Goal: Task Accomplishment & Management: Complete application form

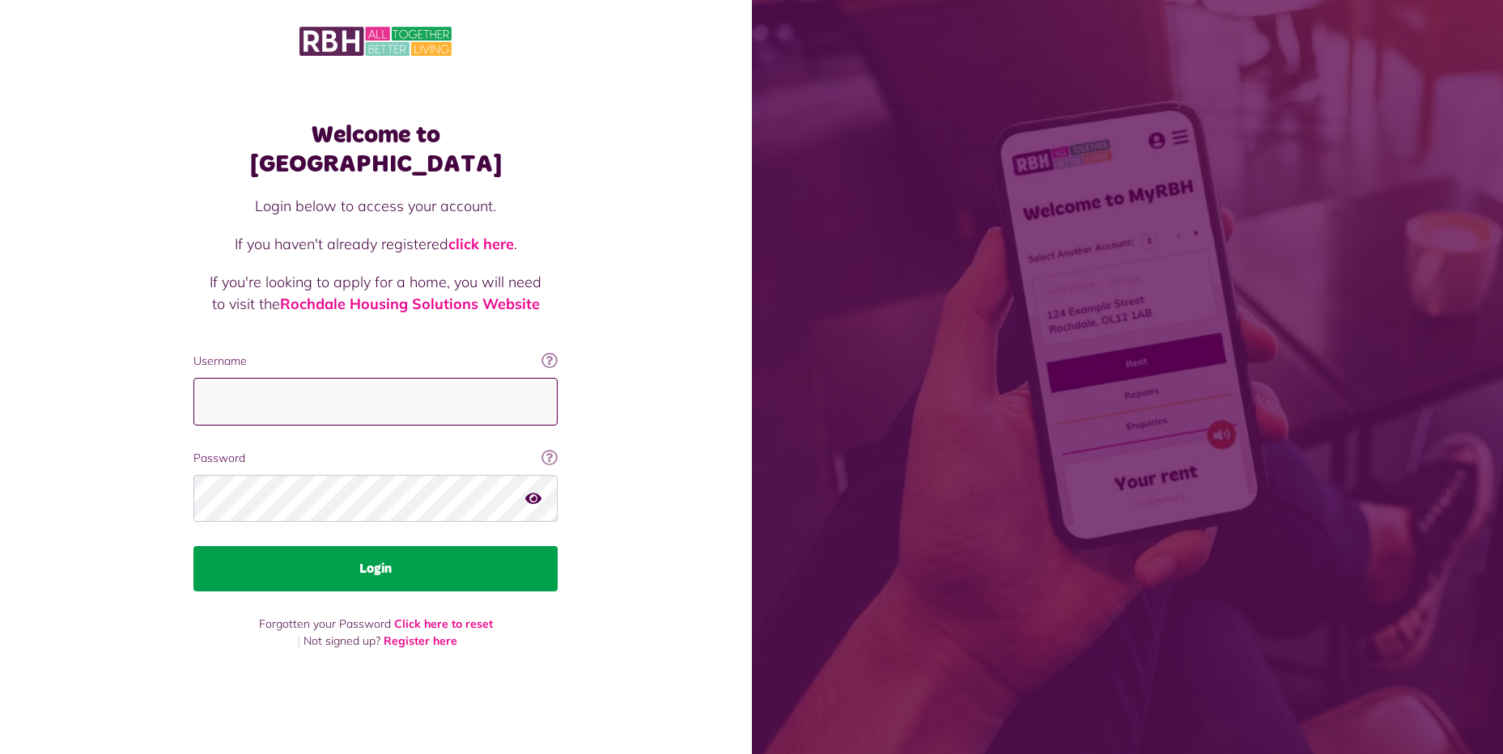
type input "**********"
click at [343, 562] on button "Login" at bounding box center [375, 568] width 364 height 45
click at [368, 546] on button "Login" at bounding box center [375, 568] width 364 height 45
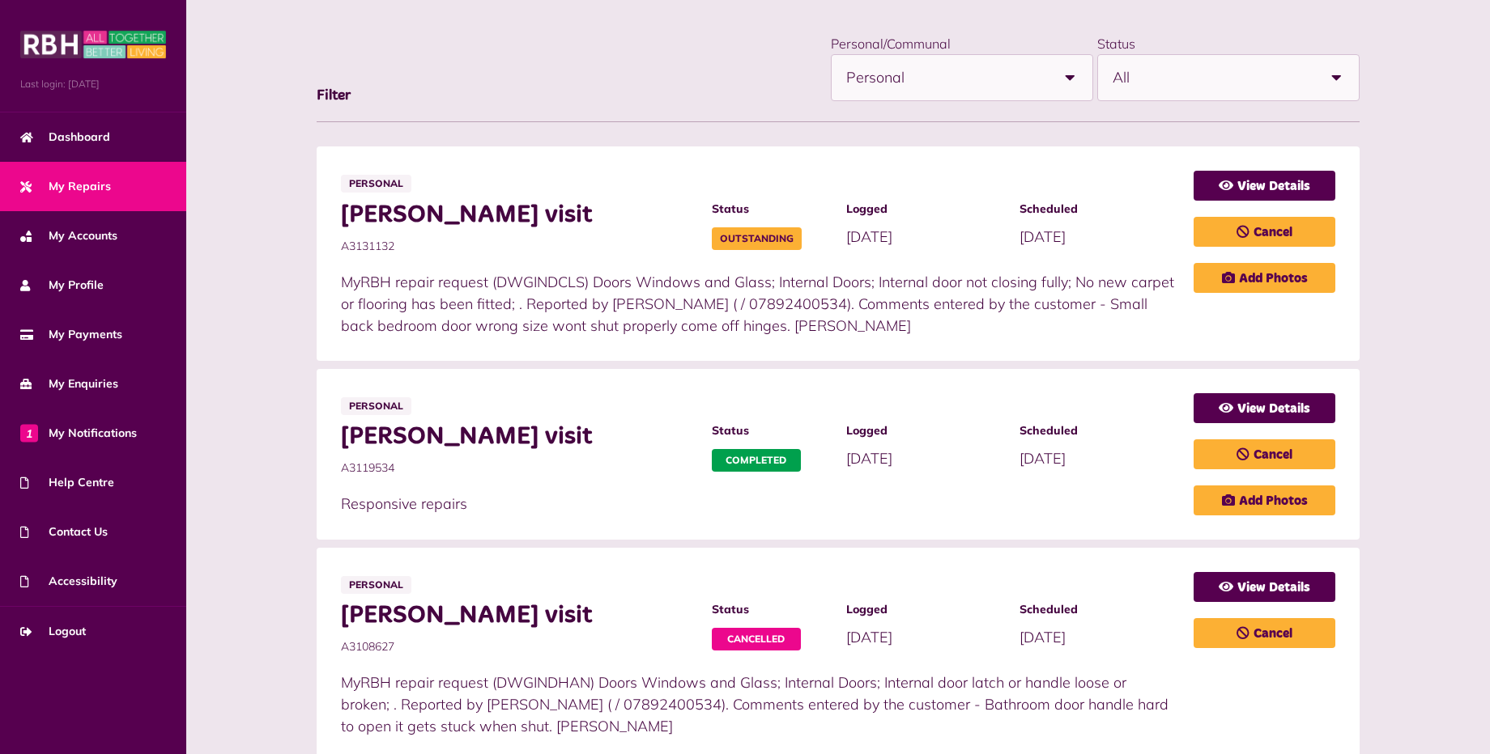
scroll to position [243, 0]
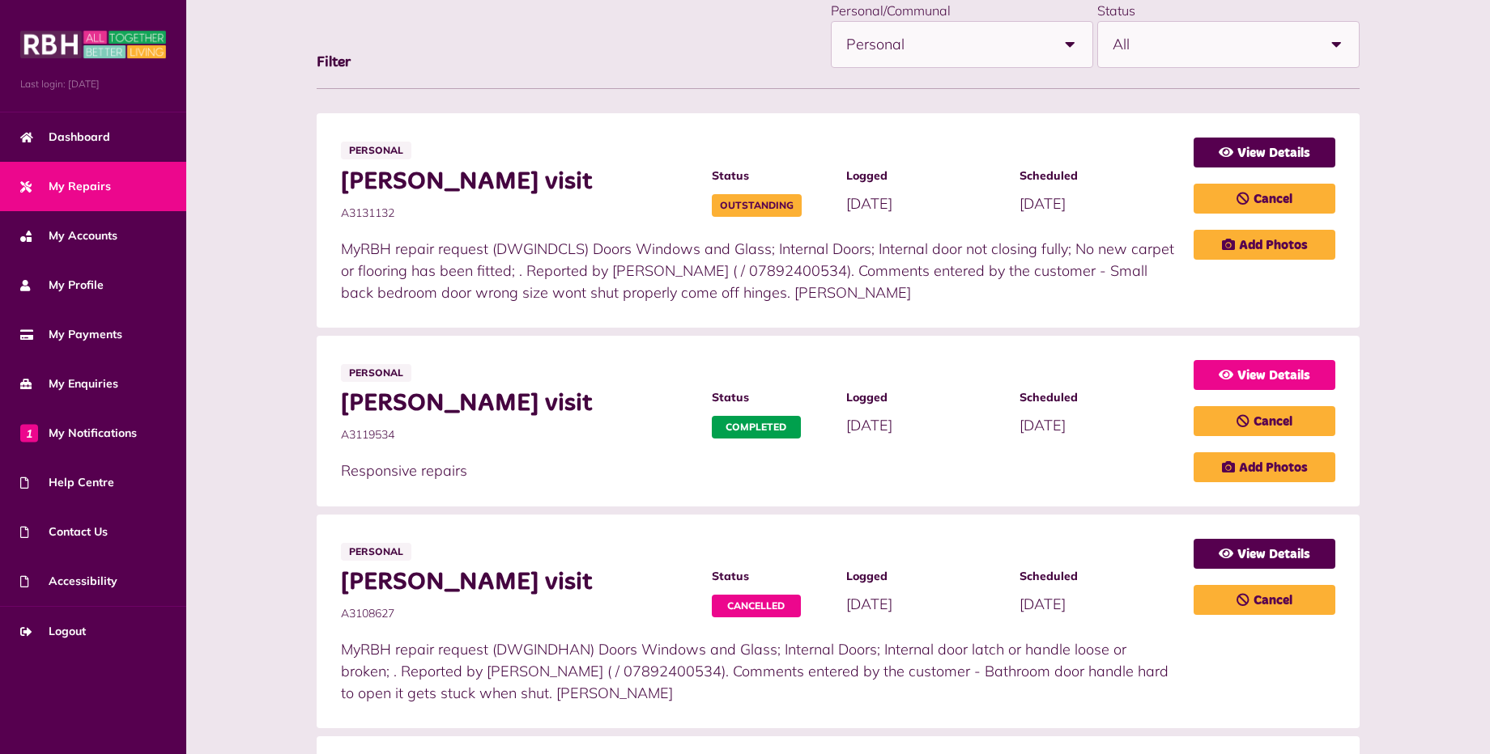
click at [1273, 376] on link "View Details" at bounding box center [1264, 375] width 142 height 30
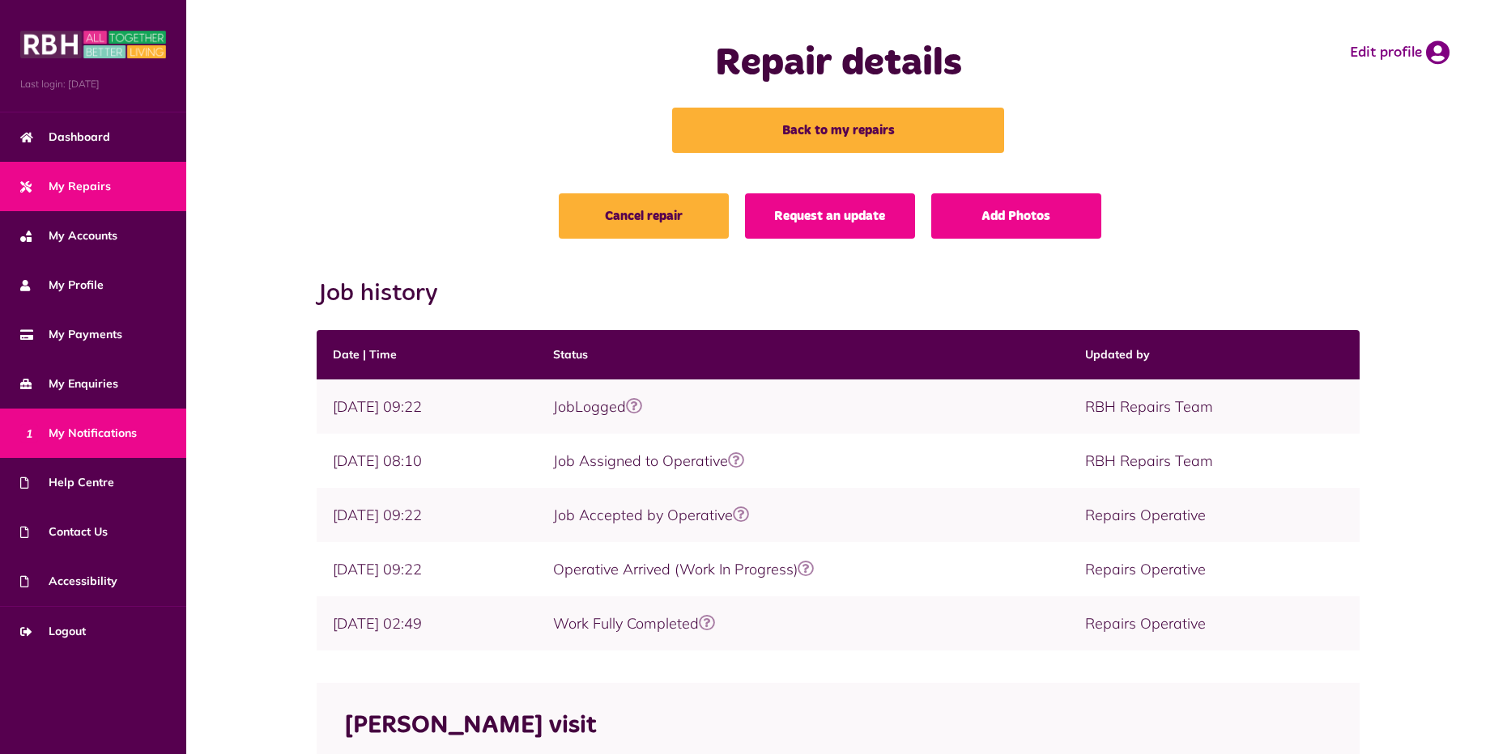
click at [102, 425] on span "1 My Notifications" at bounding box center [78, 433] width 117 height 17
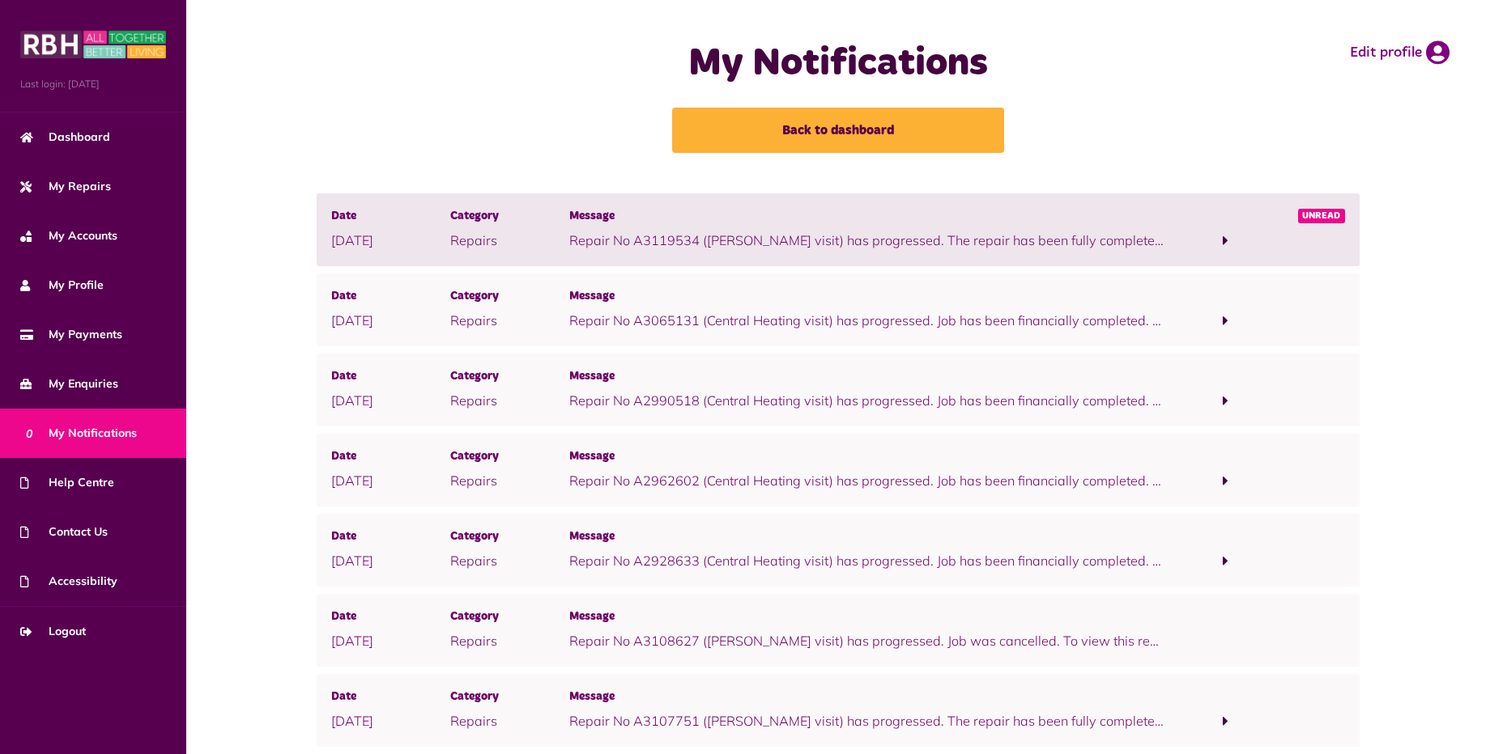
click at [1222, 235] on span at bounding box center [1225, 240] width 6 height 15
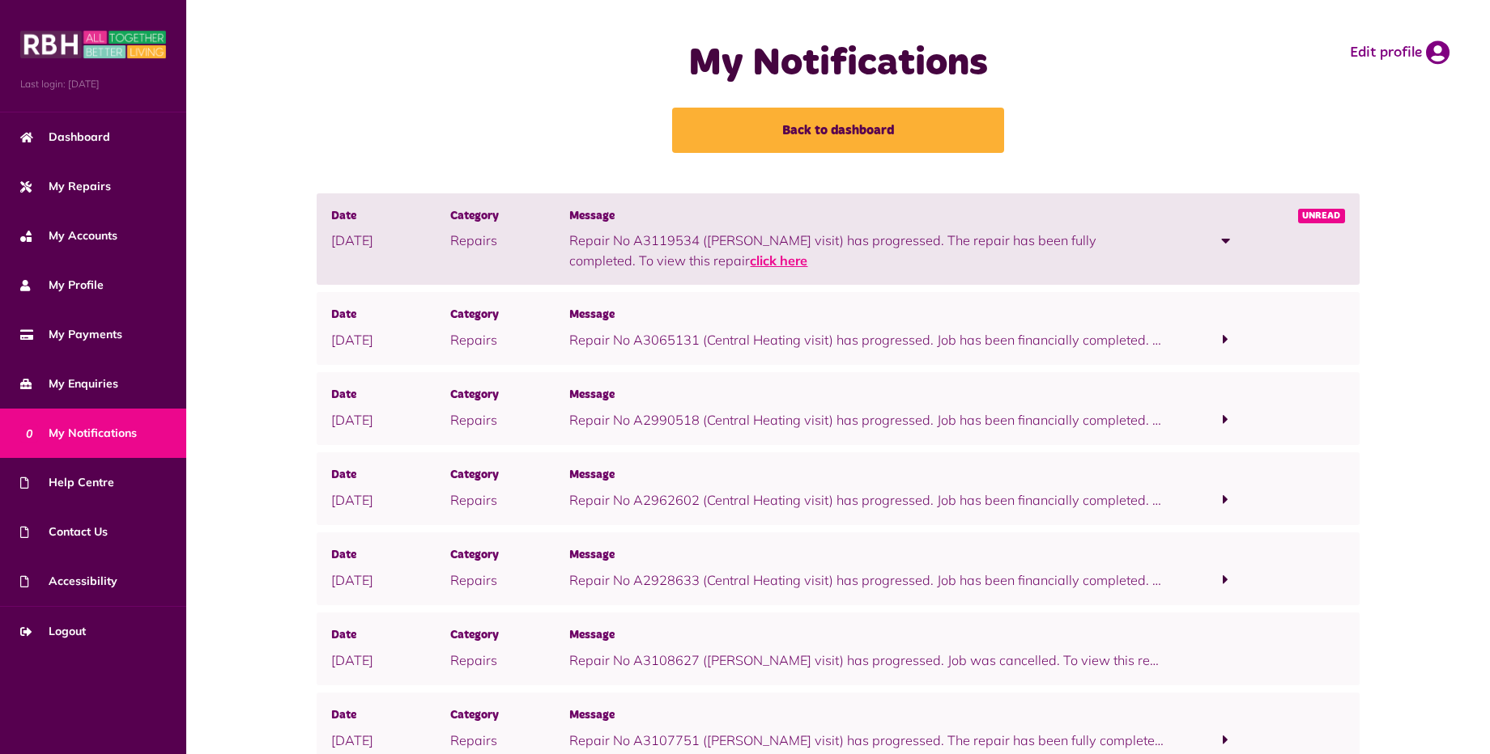
click at [750, 257] on link "click here" at bounding box center [778, 261] width 57 height 16
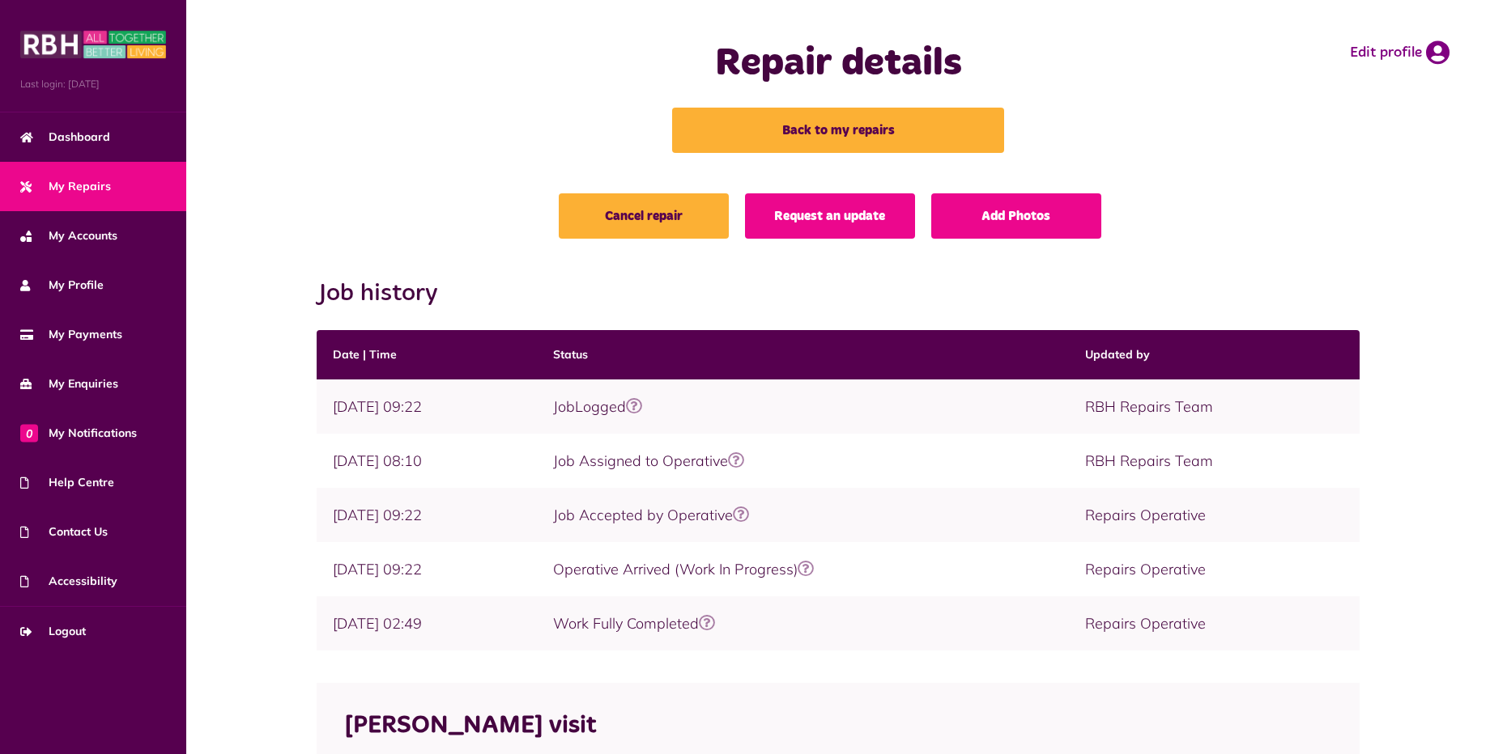
click at [1035, 402] on td "JobLogged Repair status Job was created Ok got it!" at bounding box center [803, 407] width 532 height 54
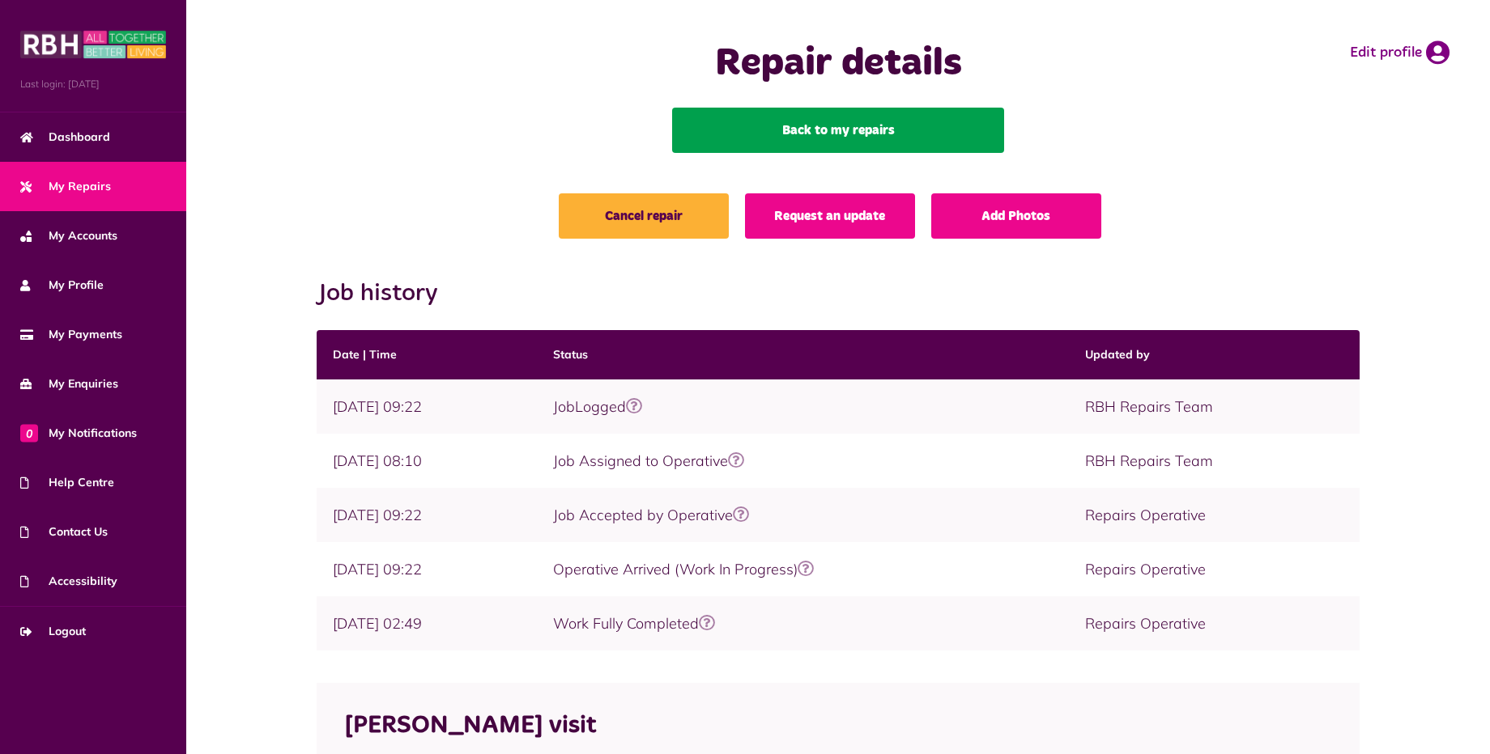
click at [843, 129] on link "Back to my repairs" at bounding box center [838, 130] width 332 height 45
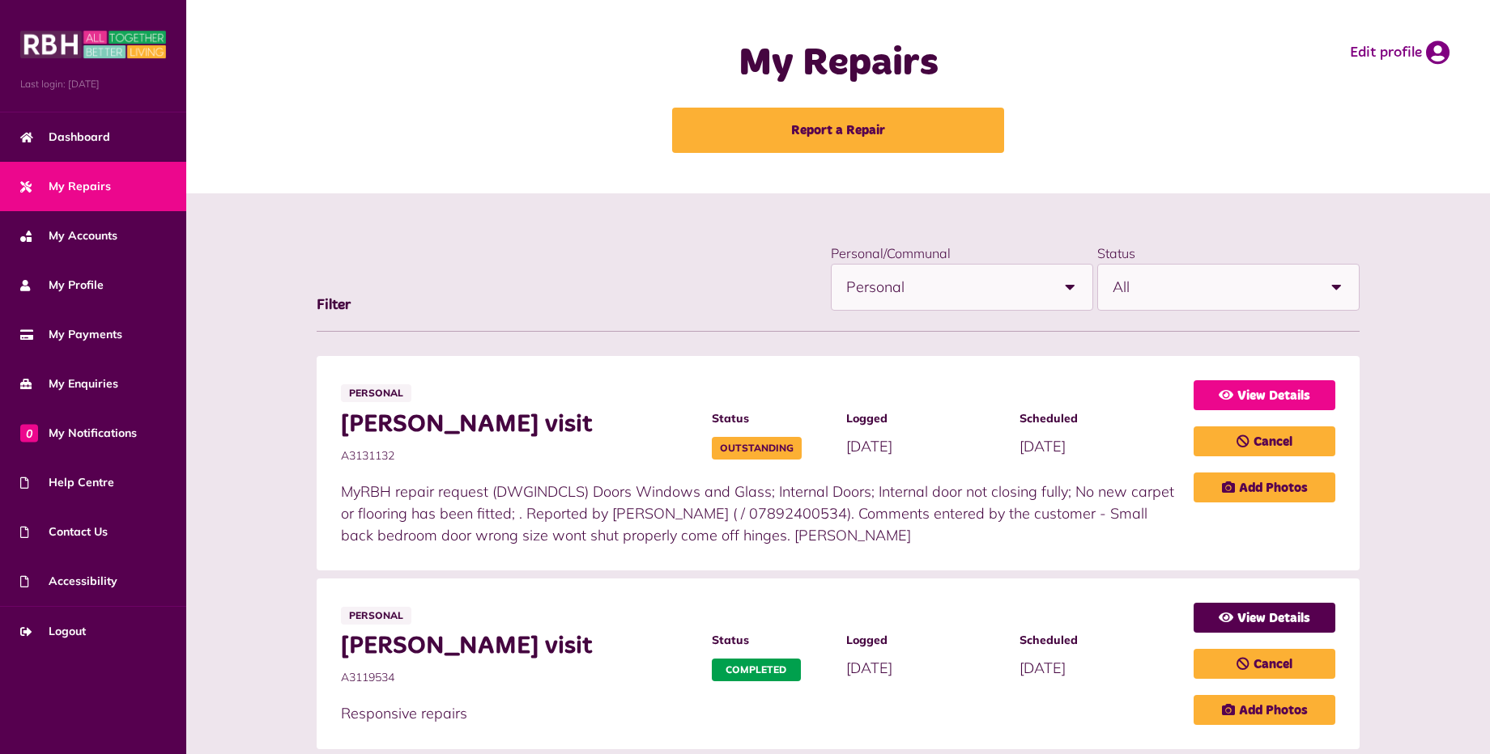
click at [1229, 397] on icon at bounding box center [1225, 395] width 15 height 13
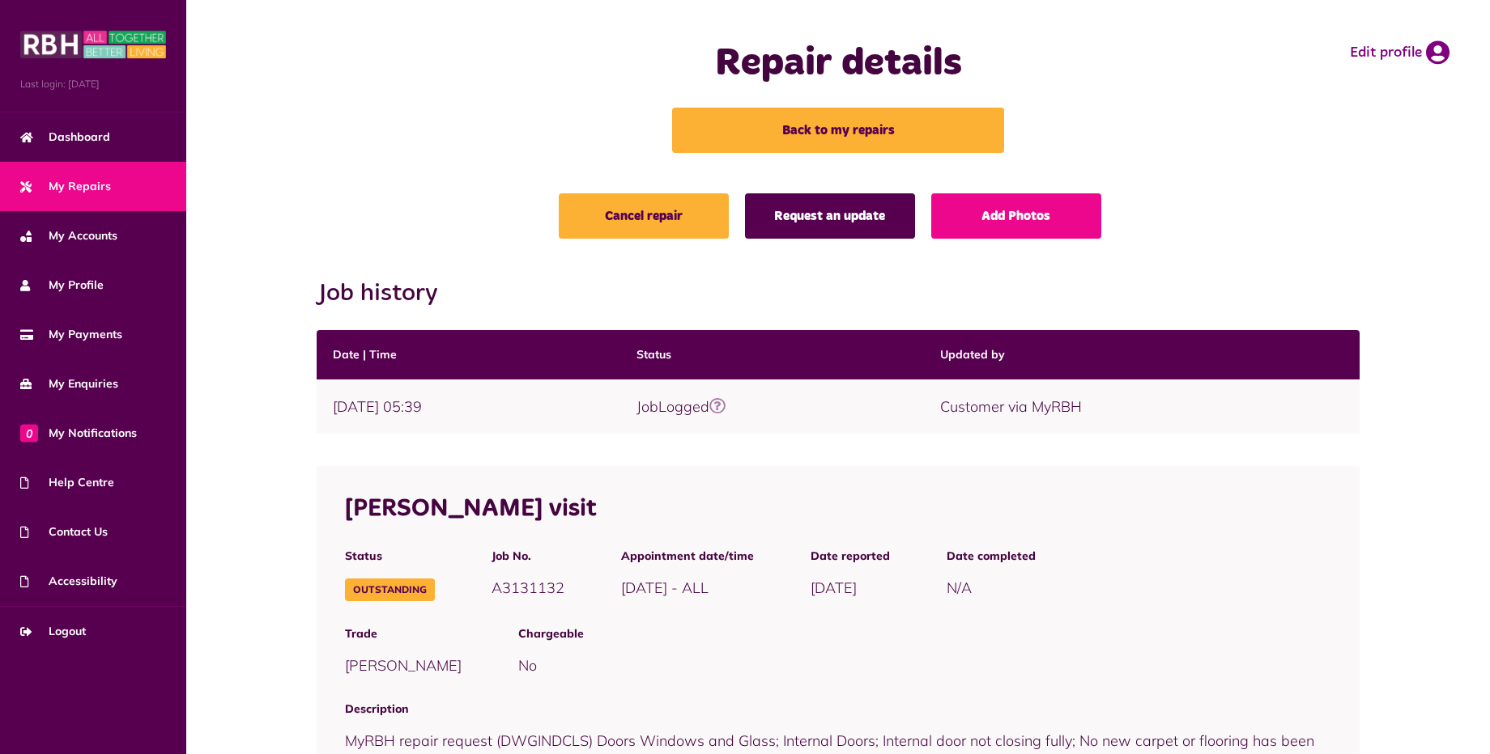
click at [829, 210] on link "Request an update" at bounding box center [830, 215] width 170 height 45
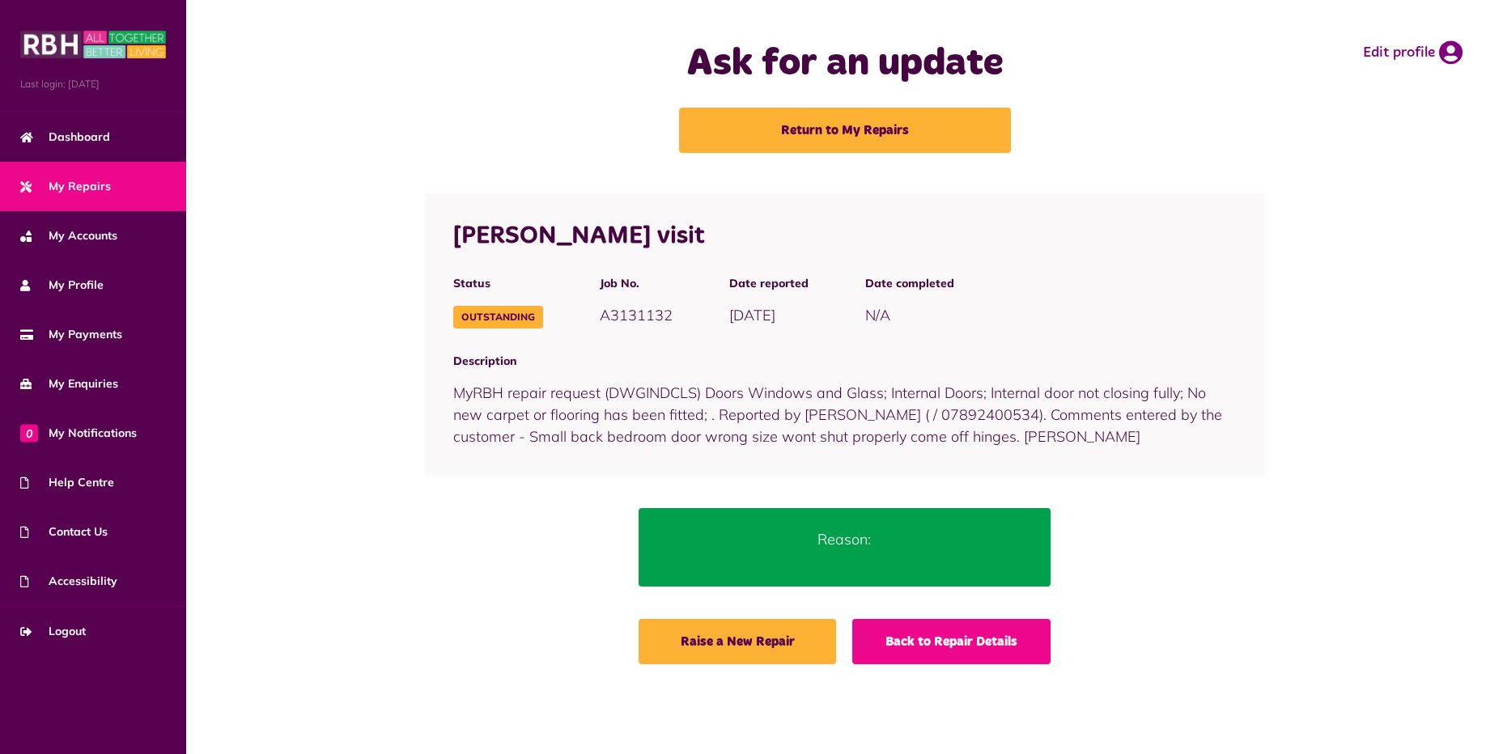
click at [990, 644] on link "Back to Repair Details" at bounding box center [951, 641] width 198 height 45
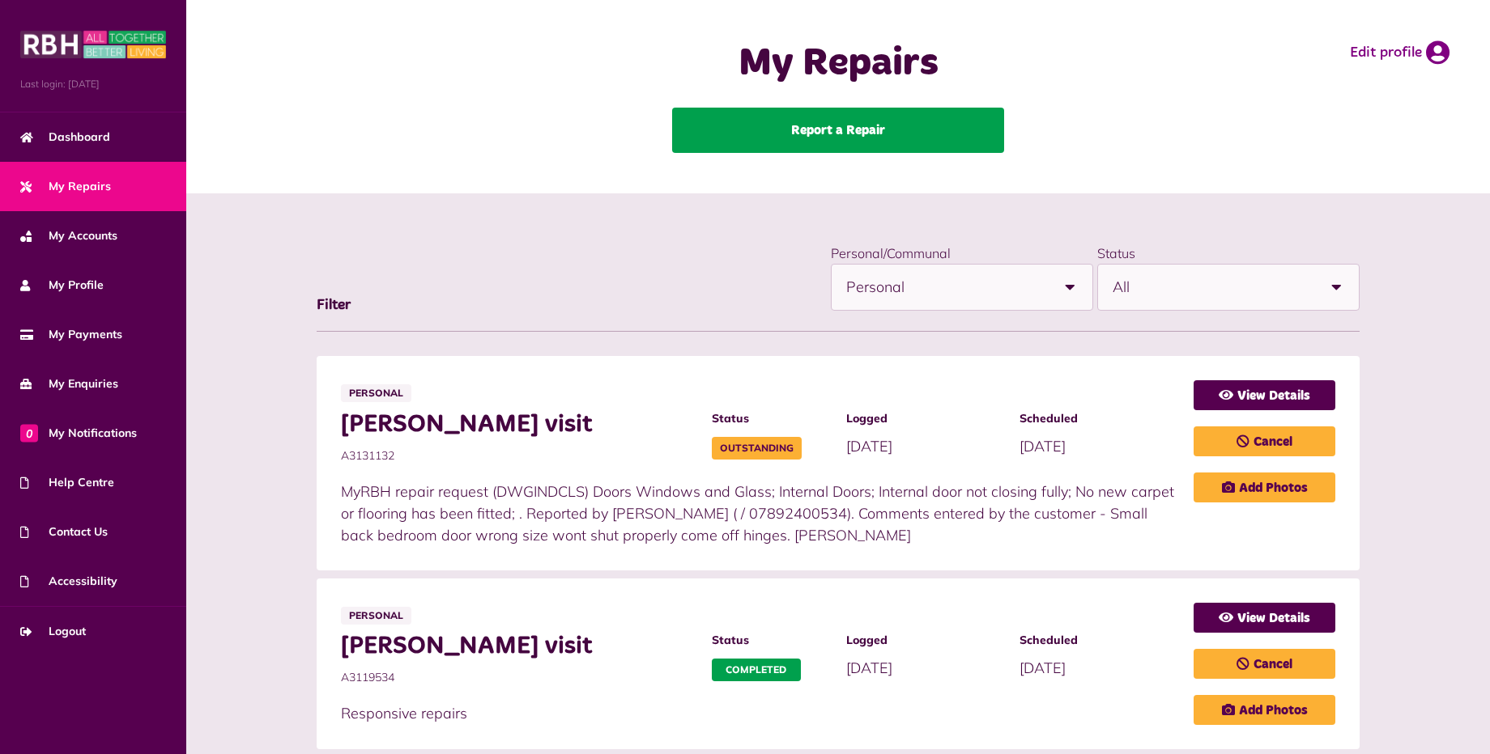
click at [788, 125] on link "Report a Repair" at bounding box center [838, 130] width 332 height 45
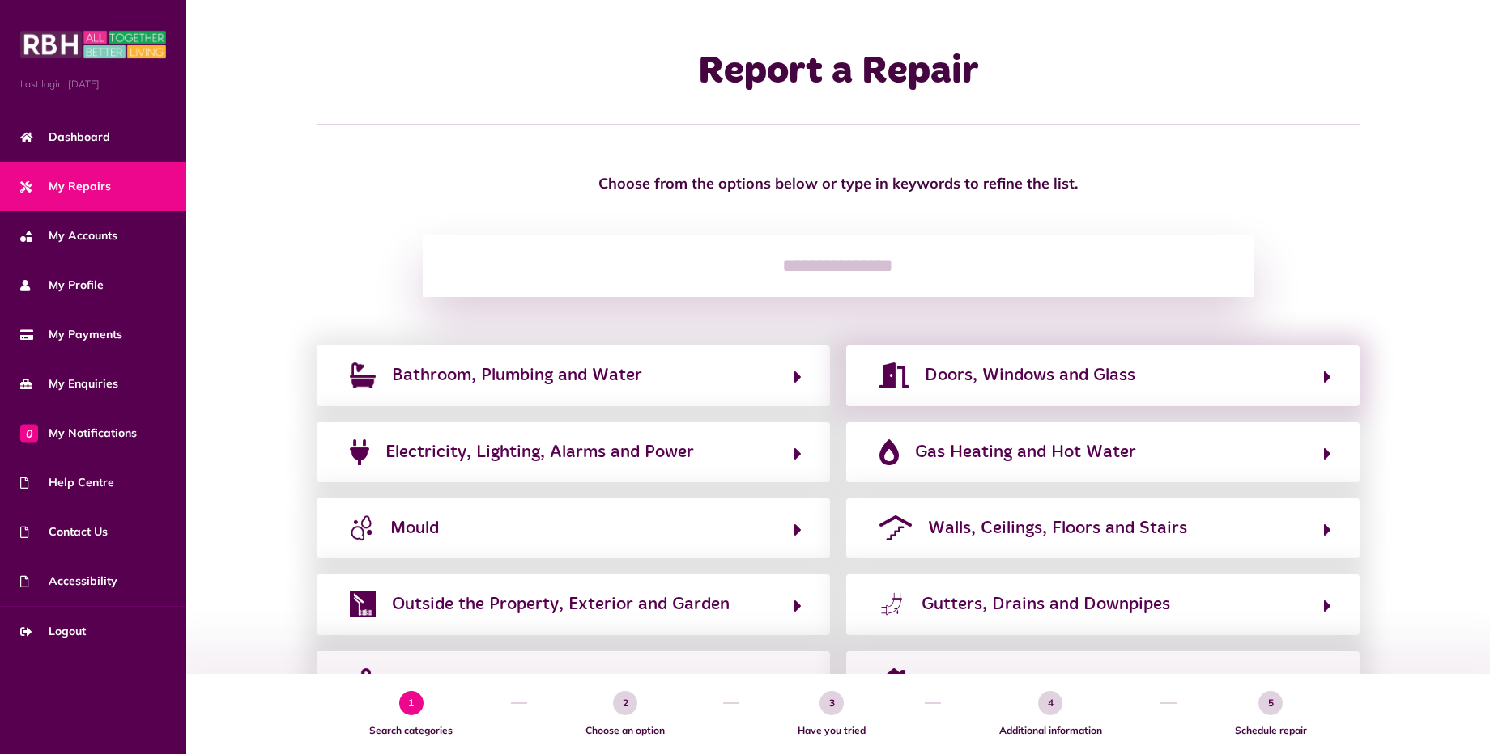
click at [1332, 370] on div "Doors, Windows and Glass" at bounding box center [1102, 376] width 513 height 60
click at [1326, 376] on icon "button" at bounding box center [1327, 377] width 7 height 19
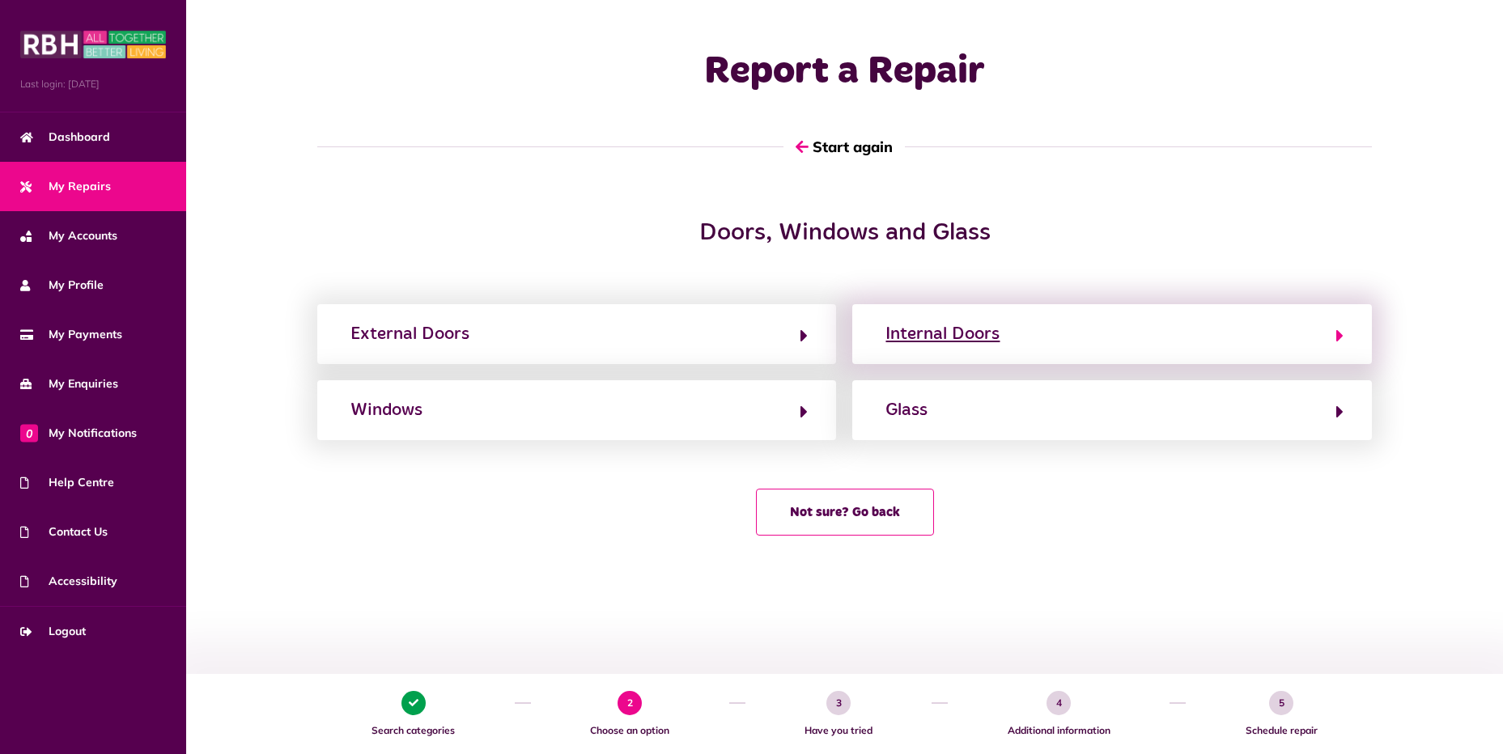
click at [1333, 329] on button "Internal Doors" at bounding box center [1112, 335] width 462 height 28
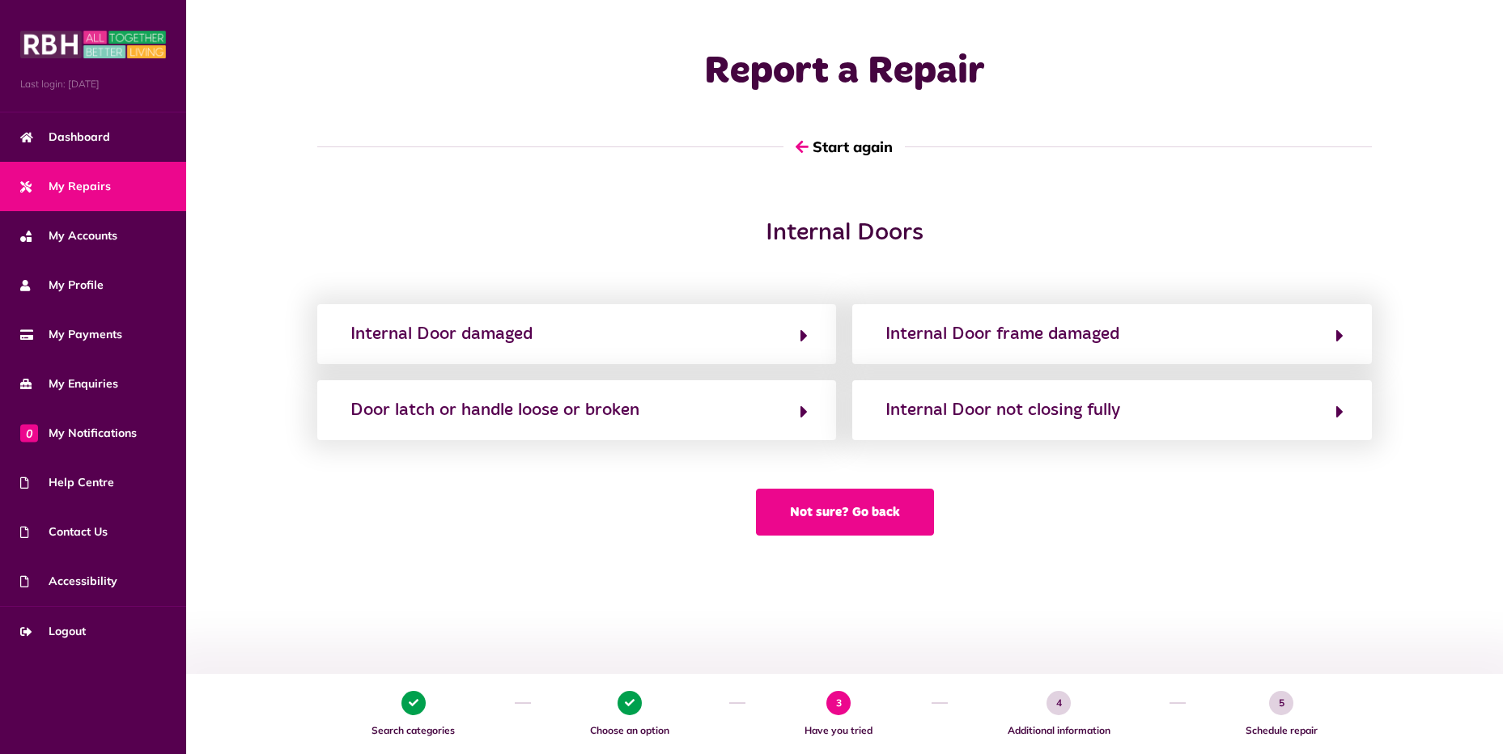
click at [833, 519] on button "Not sure? Go back" at bounding box center [845, 512] width 178 height 47
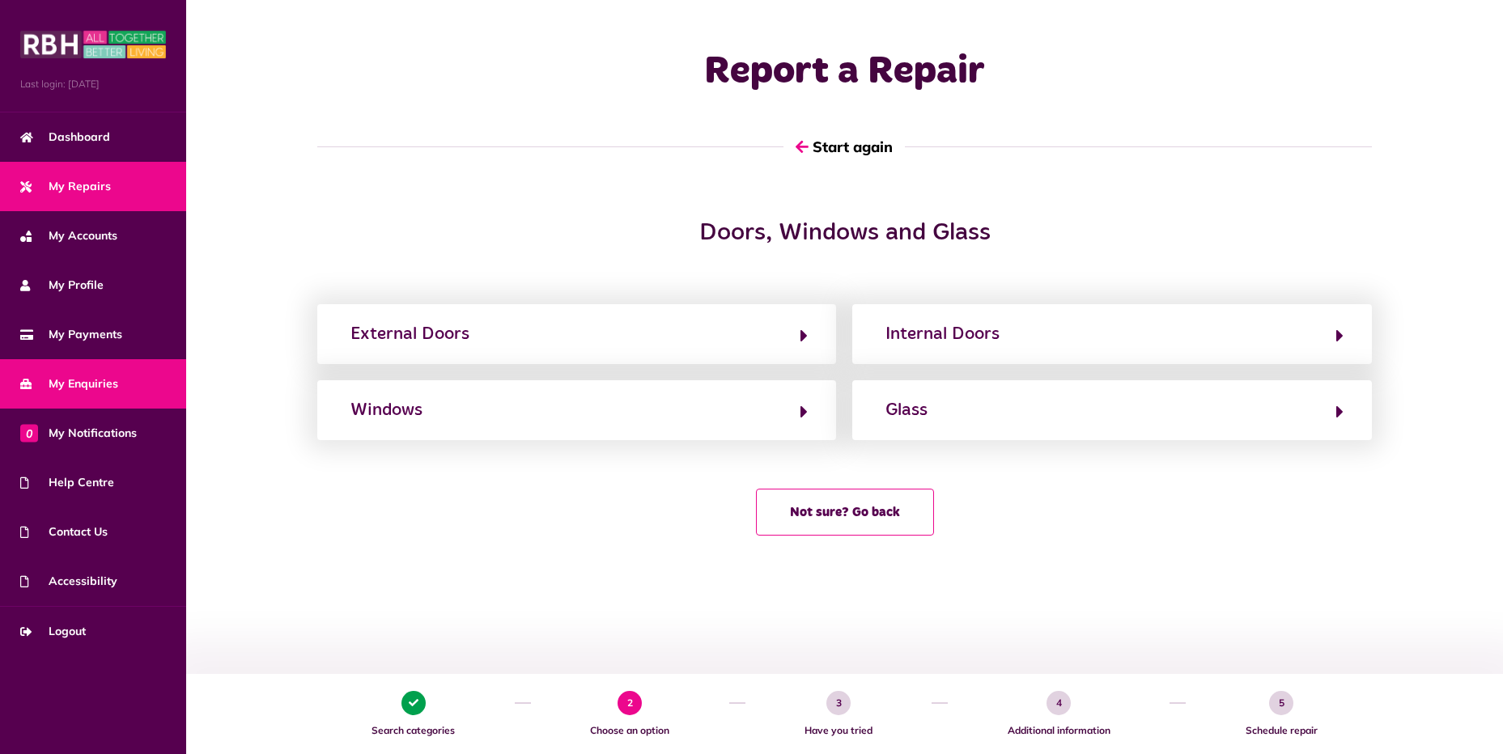
click at [92, 389] on span "My Enquiries" at bounding box center [69, 384] width 98 height 17
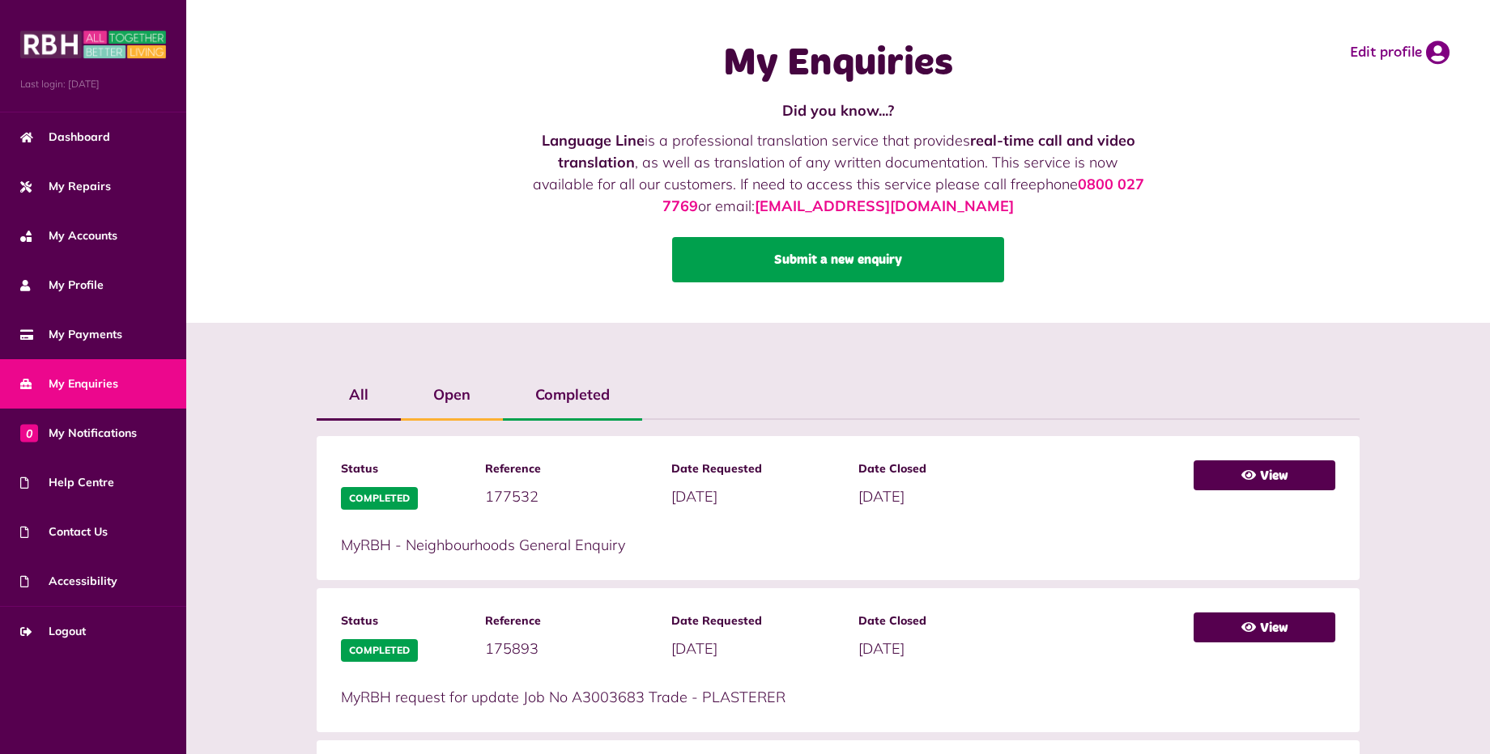
click at [871, 258] on link "Submit a new enquiry" at bounding box center [838, 259] width 332 height 45
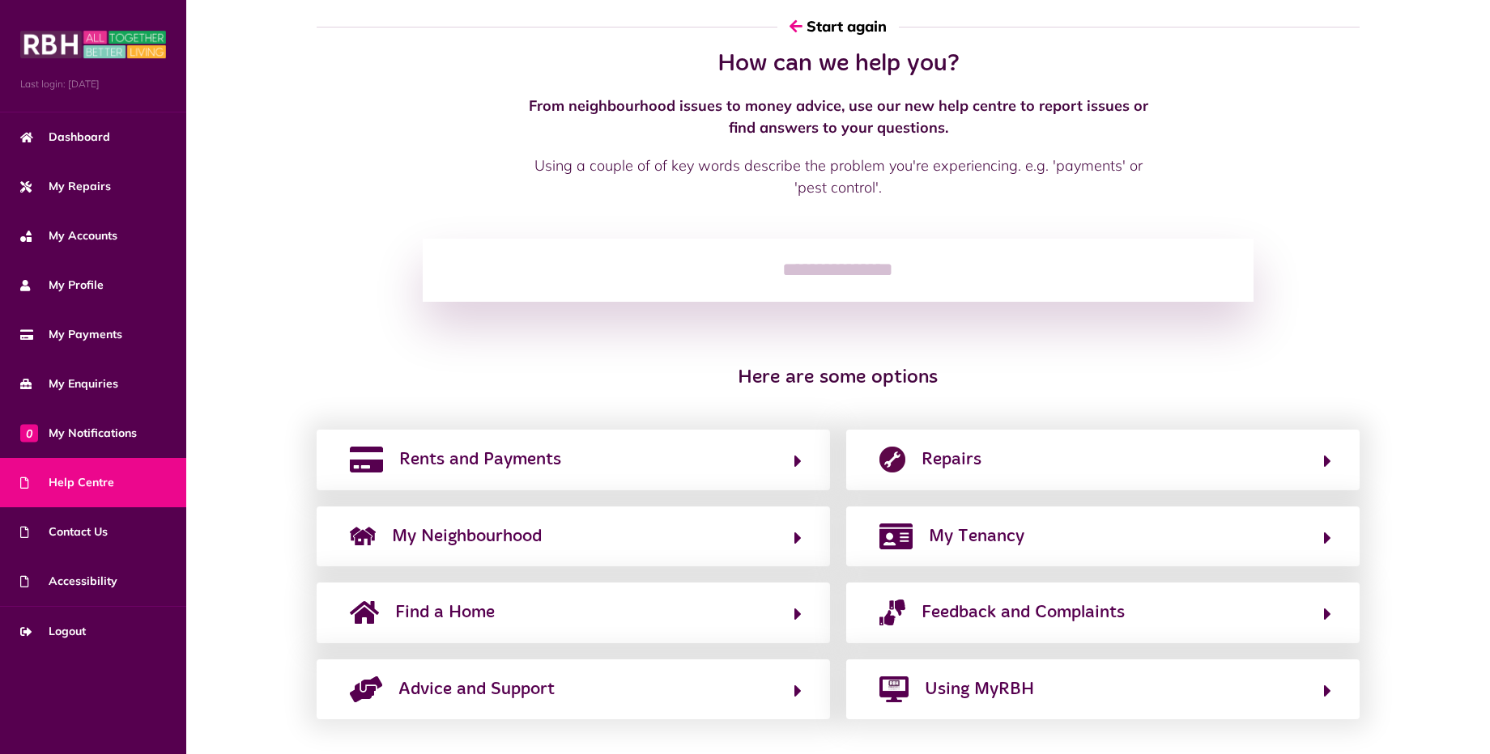
scroll to position [39, 0]
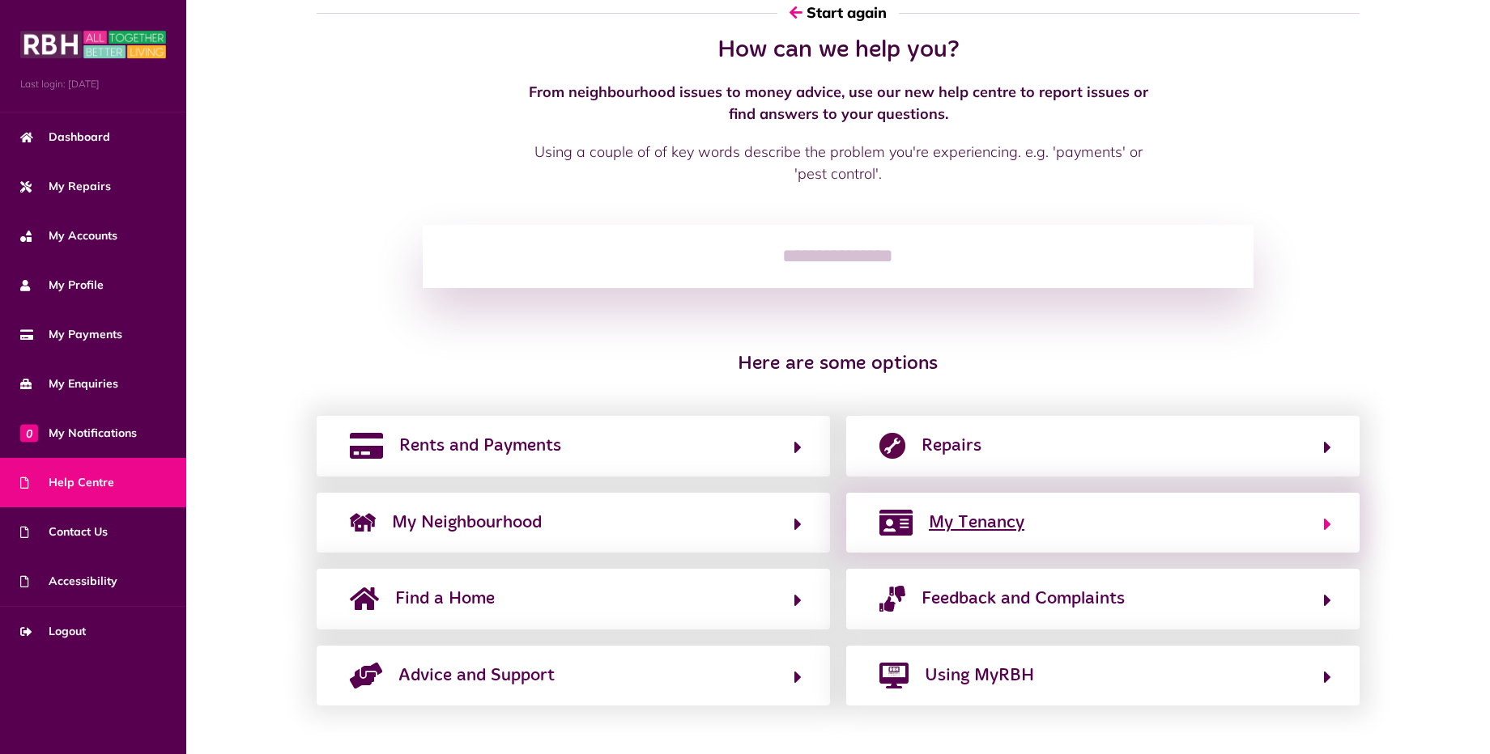
click at [1002, 527] on span "My Tenancy" at bounding box center [977, 523] width 96 height 26
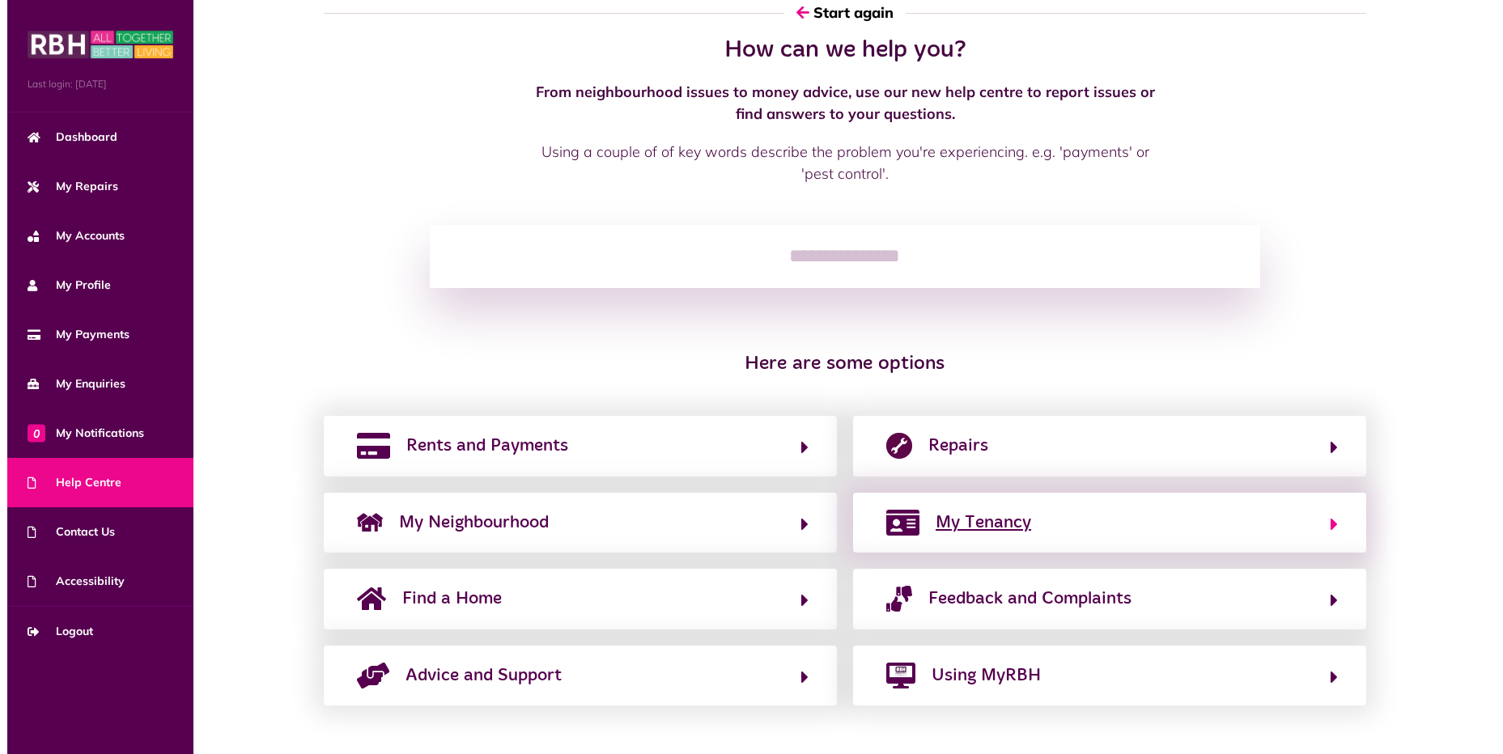
scroll to position [0, 0]
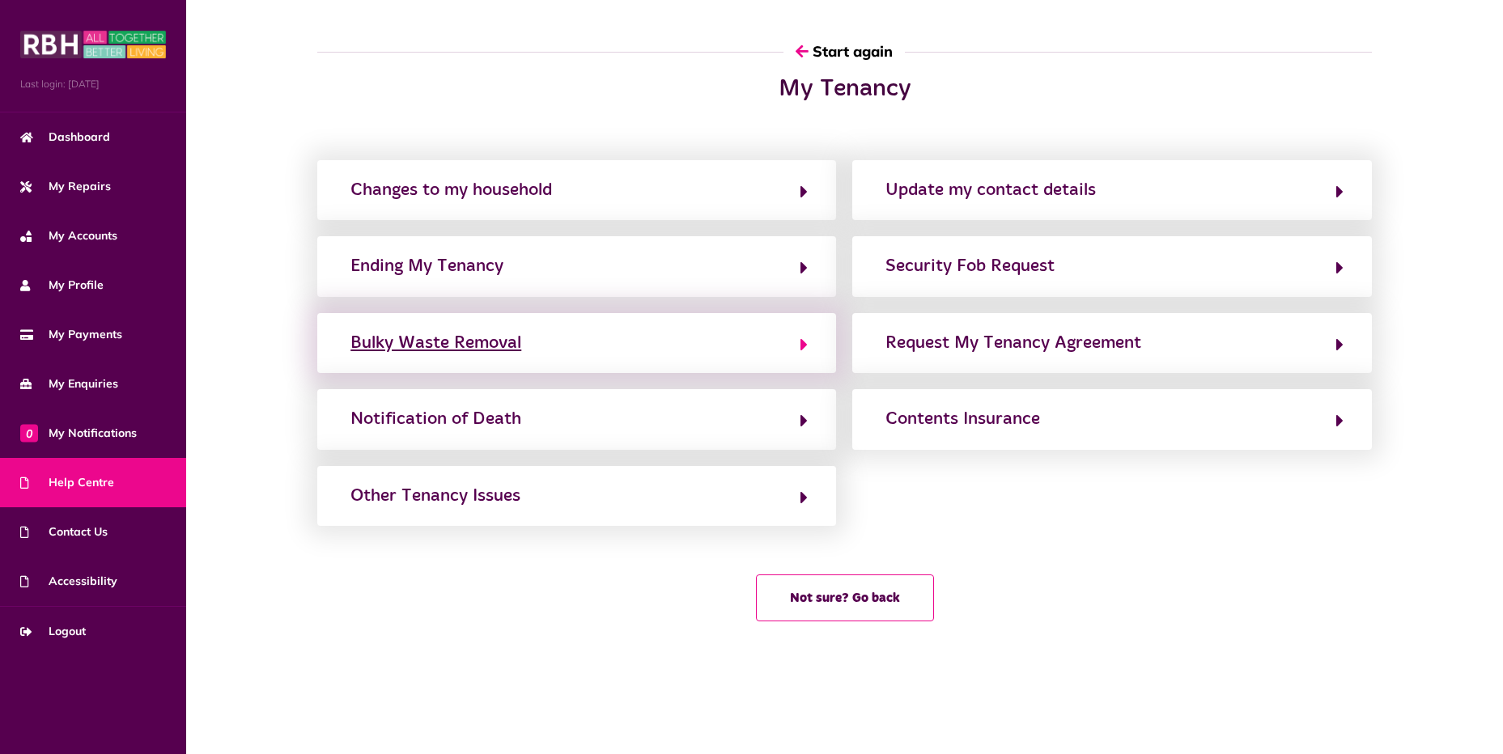
click at [504, 355] on div "Bulky Waste Removal" at bounding box center [436, 343] width 171 height 26
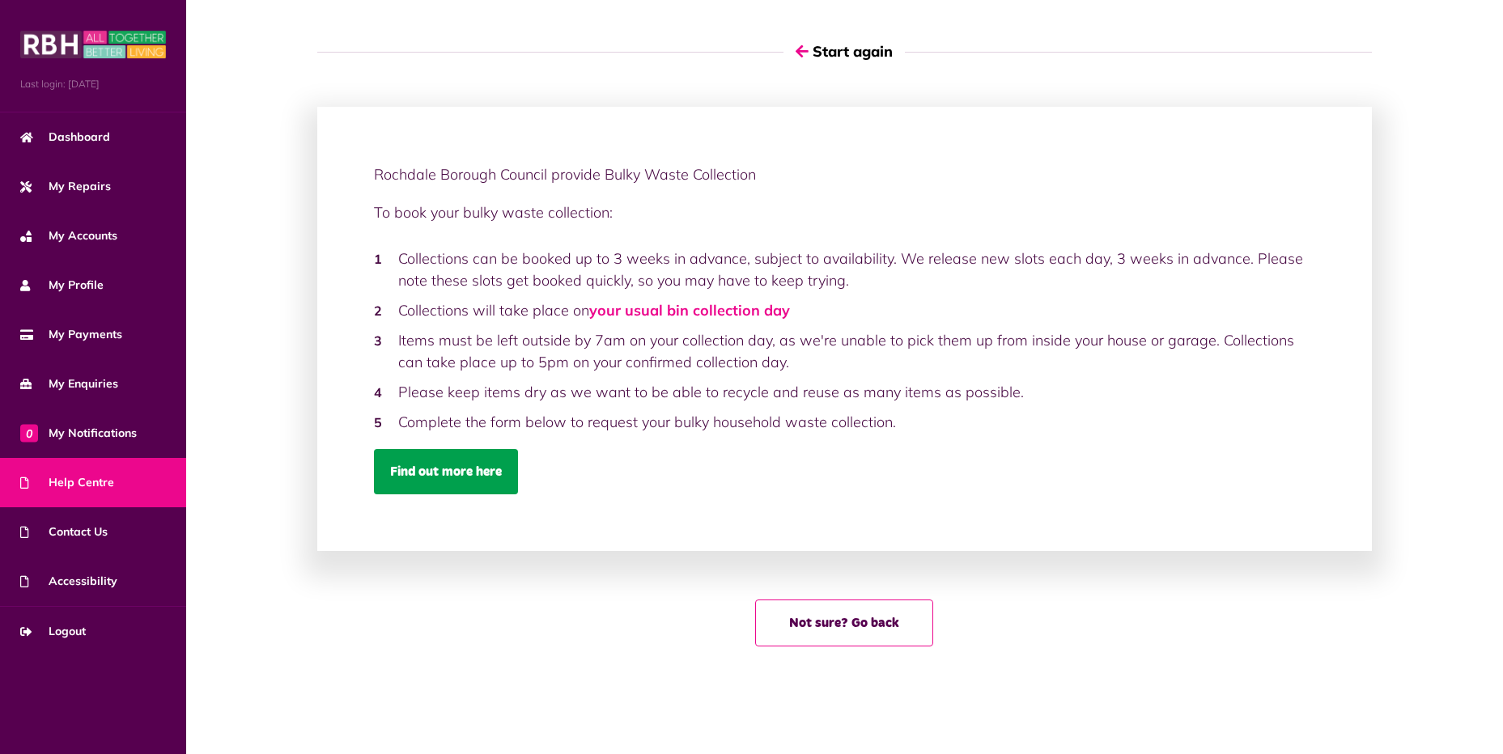
click at [466, 483] on link "Find out more here" at bounding box center [446, 471] width 144 height 45
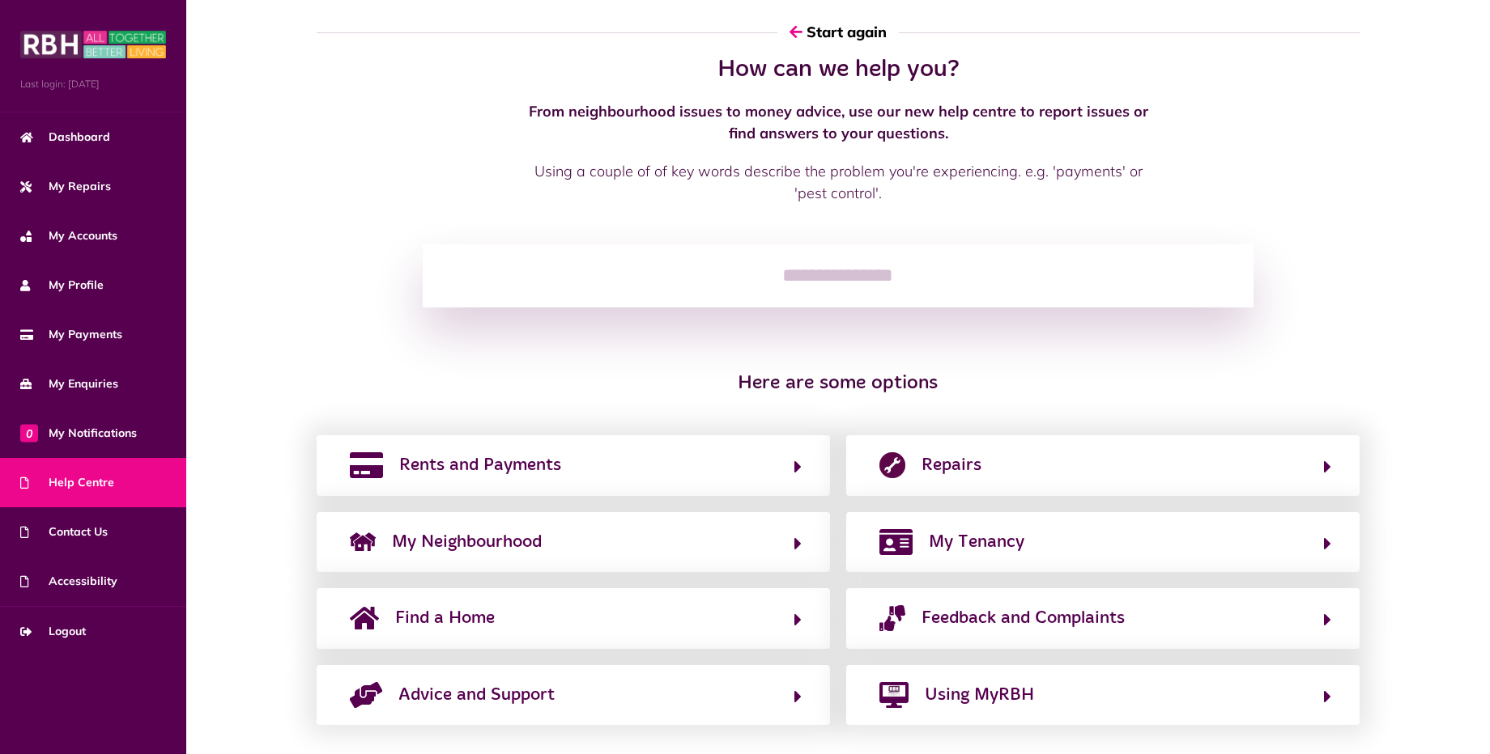
scroll to position [39, 0]
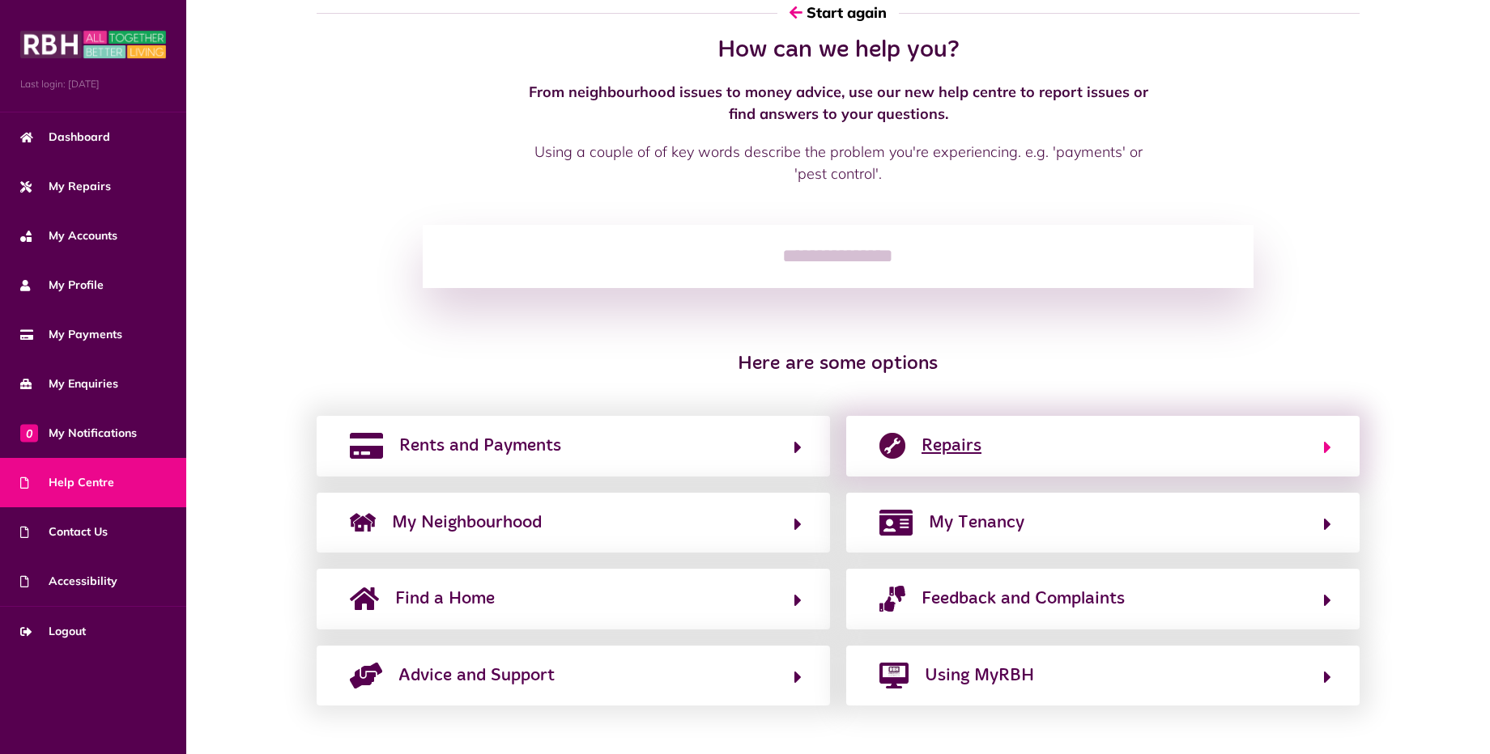
click at [1323, 442] on button "Repairs" at bounding box center [1102, 446] width 457 height 28
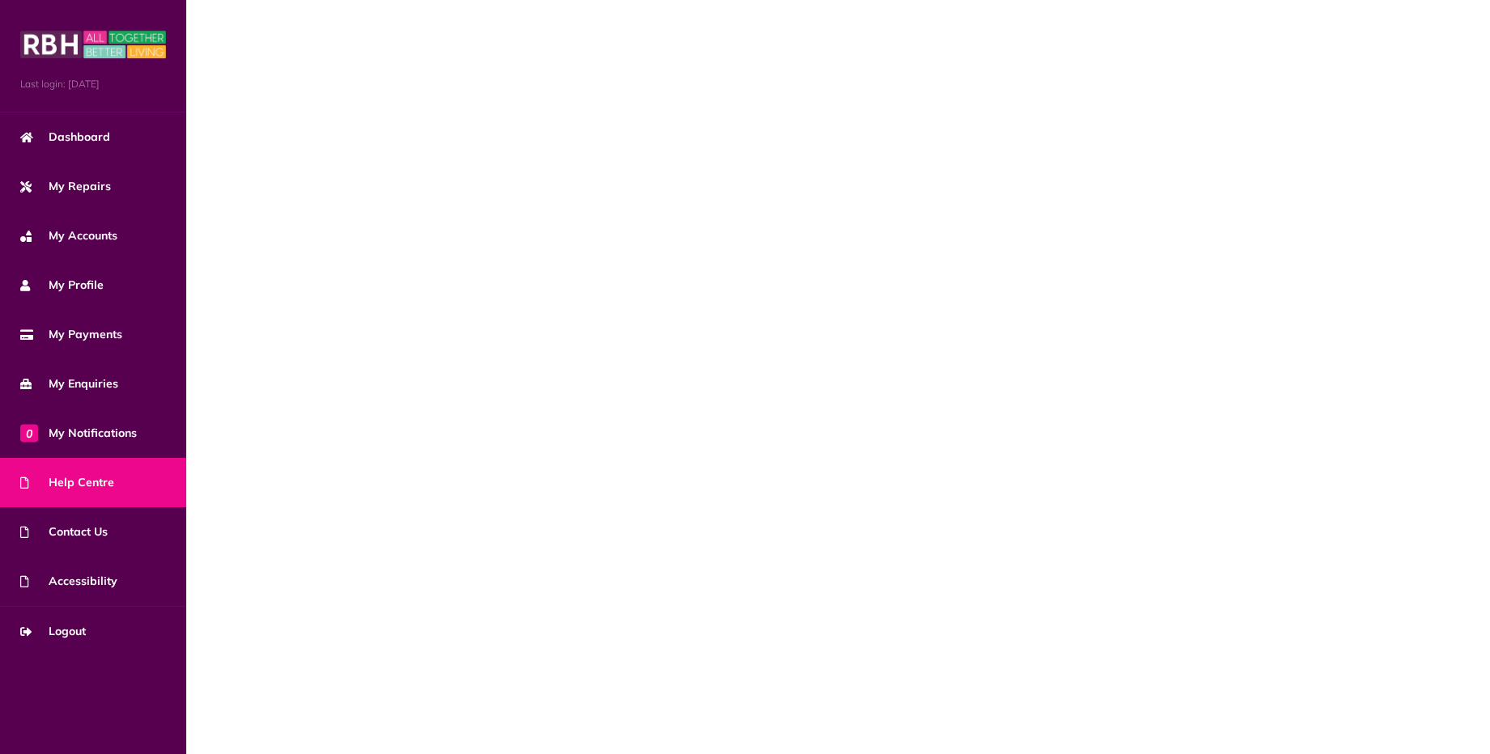
scroll to position [0, 0]
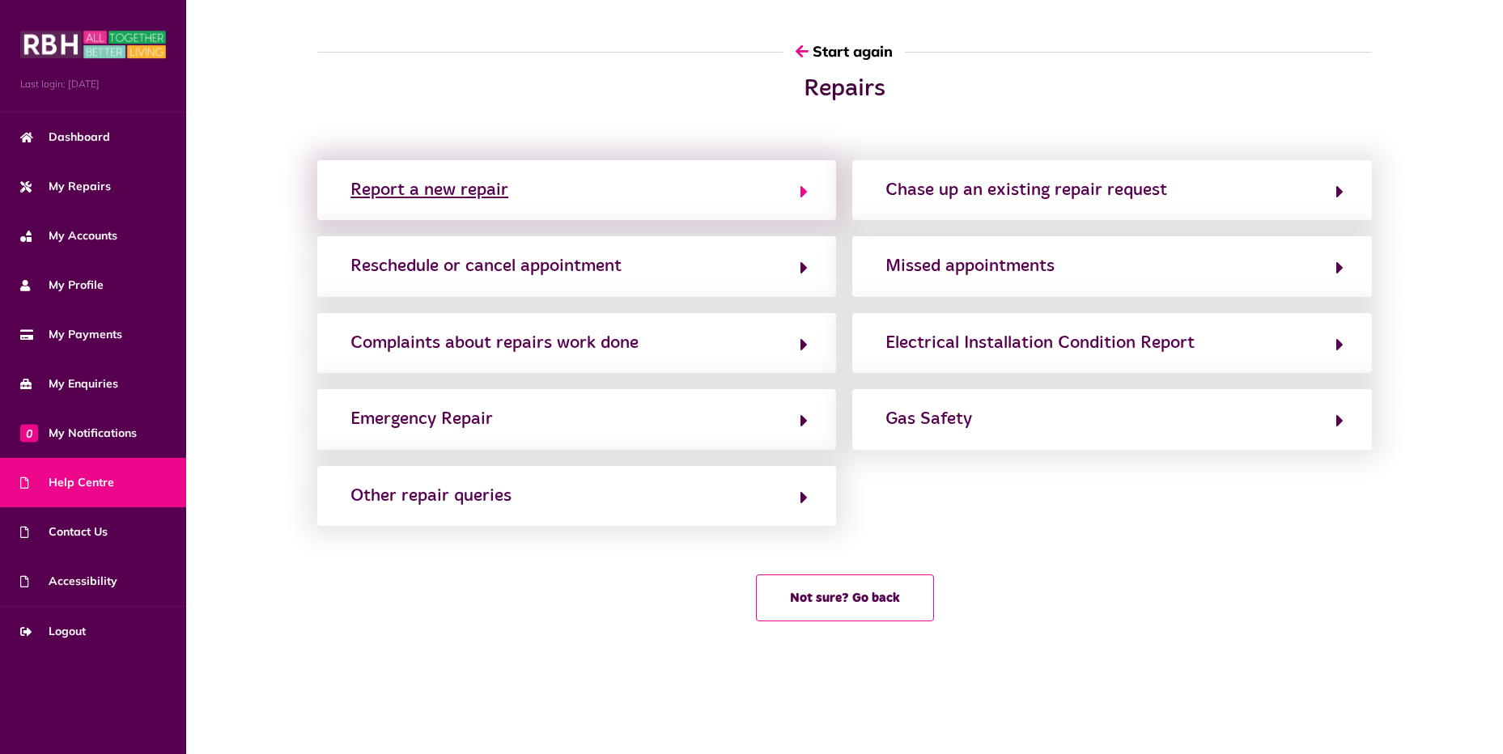
click at [503, 185] on div "Report a new repair" at bounding box center [430, 190] width 158 height 26
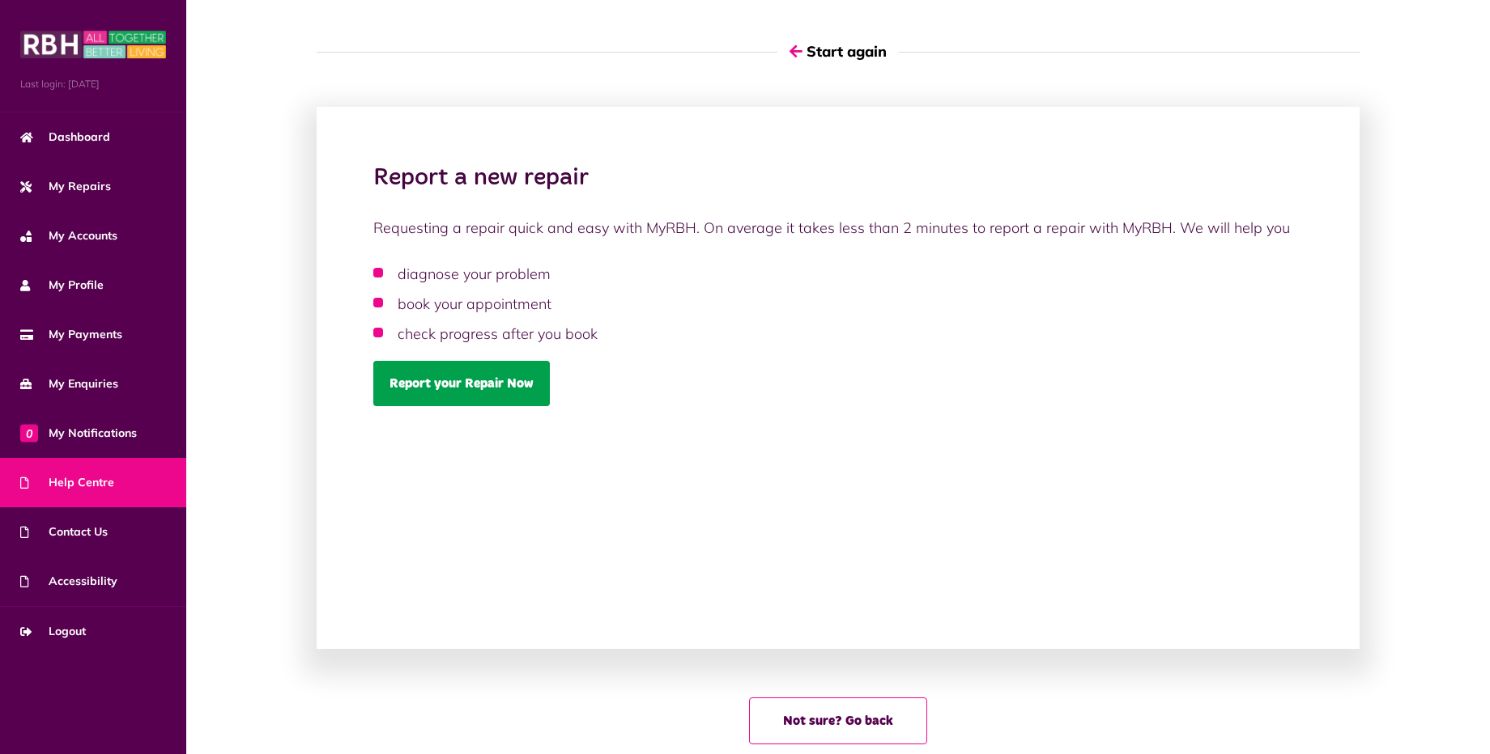
click at [471, 377] on link "Report your Repair Now" at bounding box center [461, 383] width 176 height 45
click at [461, 376] on link "Report your Repair Now" at bounding box center [461, 383] width 176 height 45
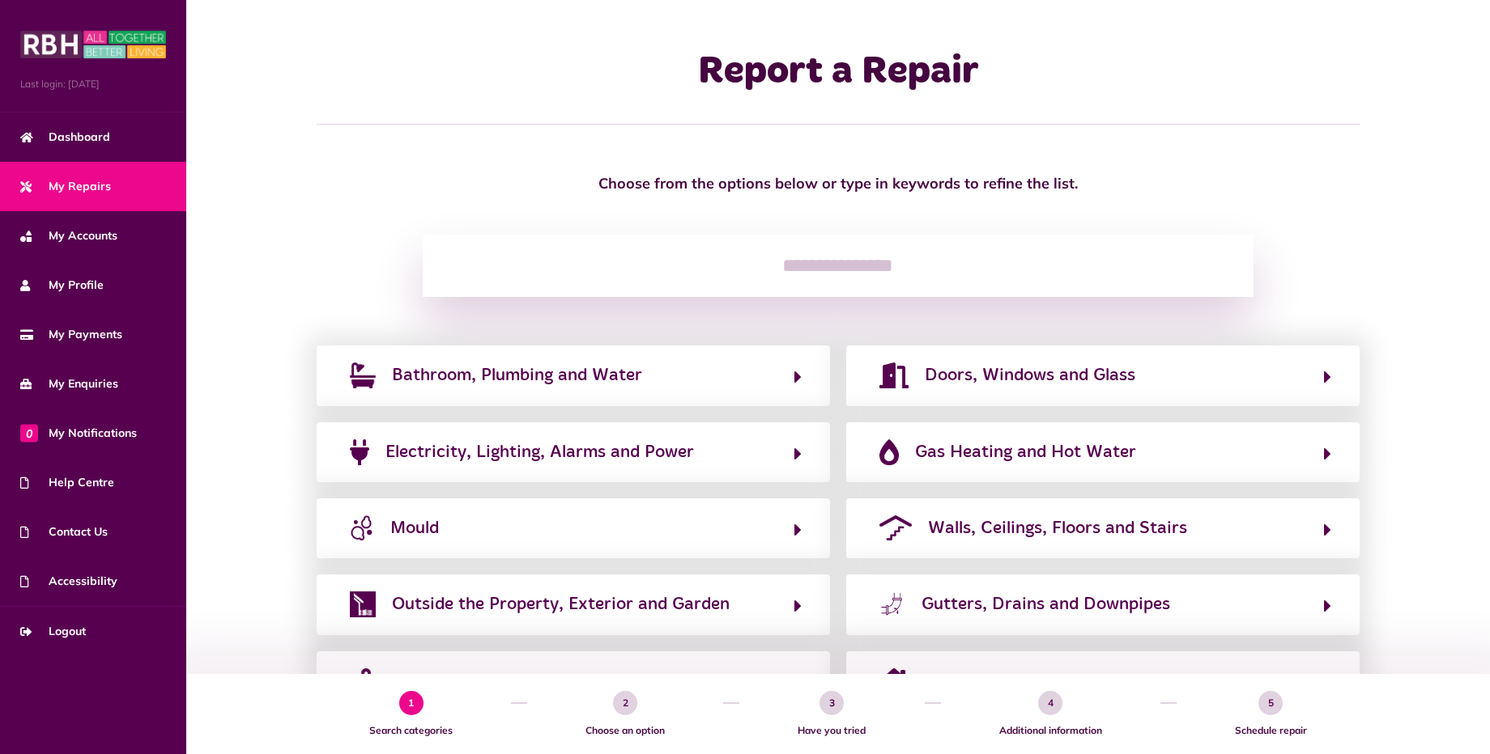
click at [834, 268] on input "search" at bounding box center [838, 266] width 831 height 63
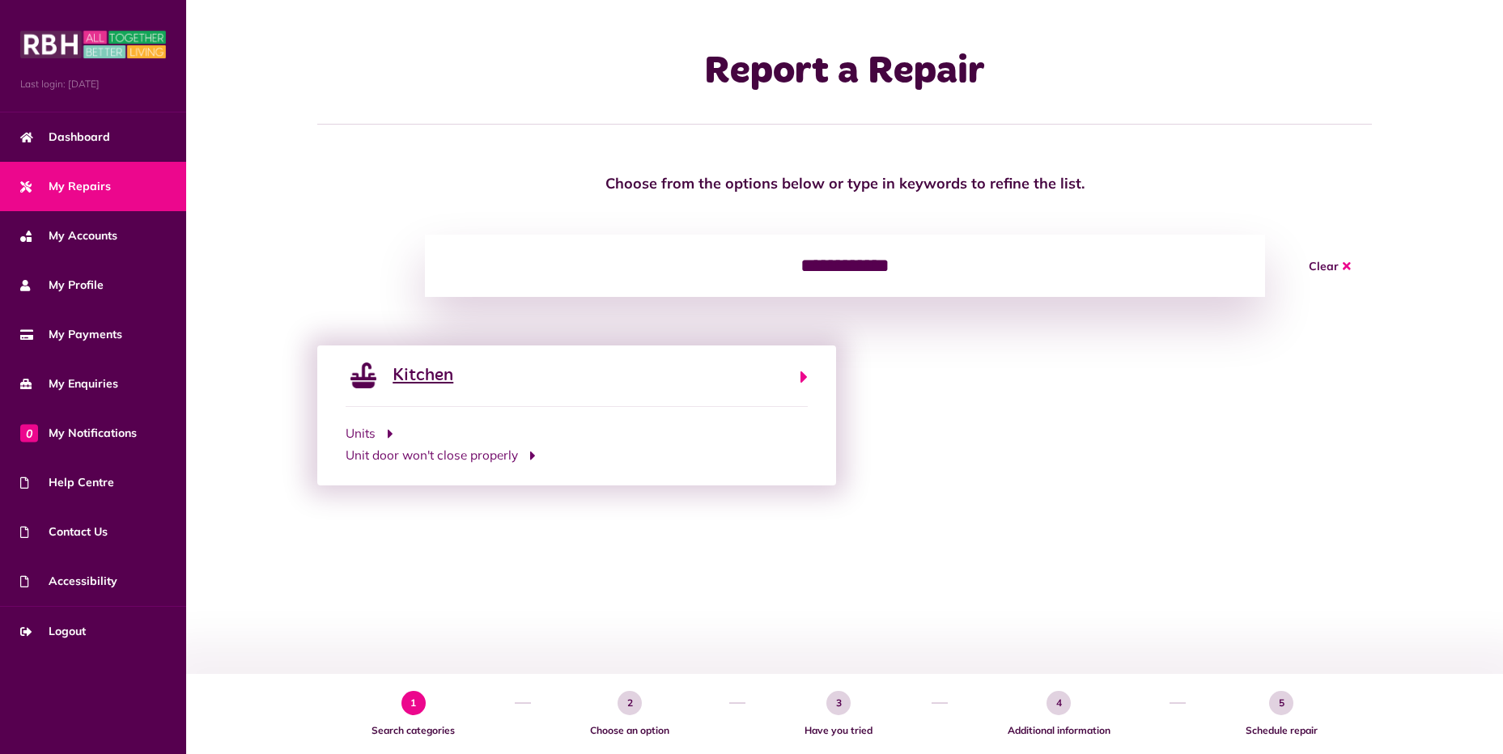
type input "**********"
click at [801, 376] on icon "button" at bounding box center [804, 377] width 7 height 19
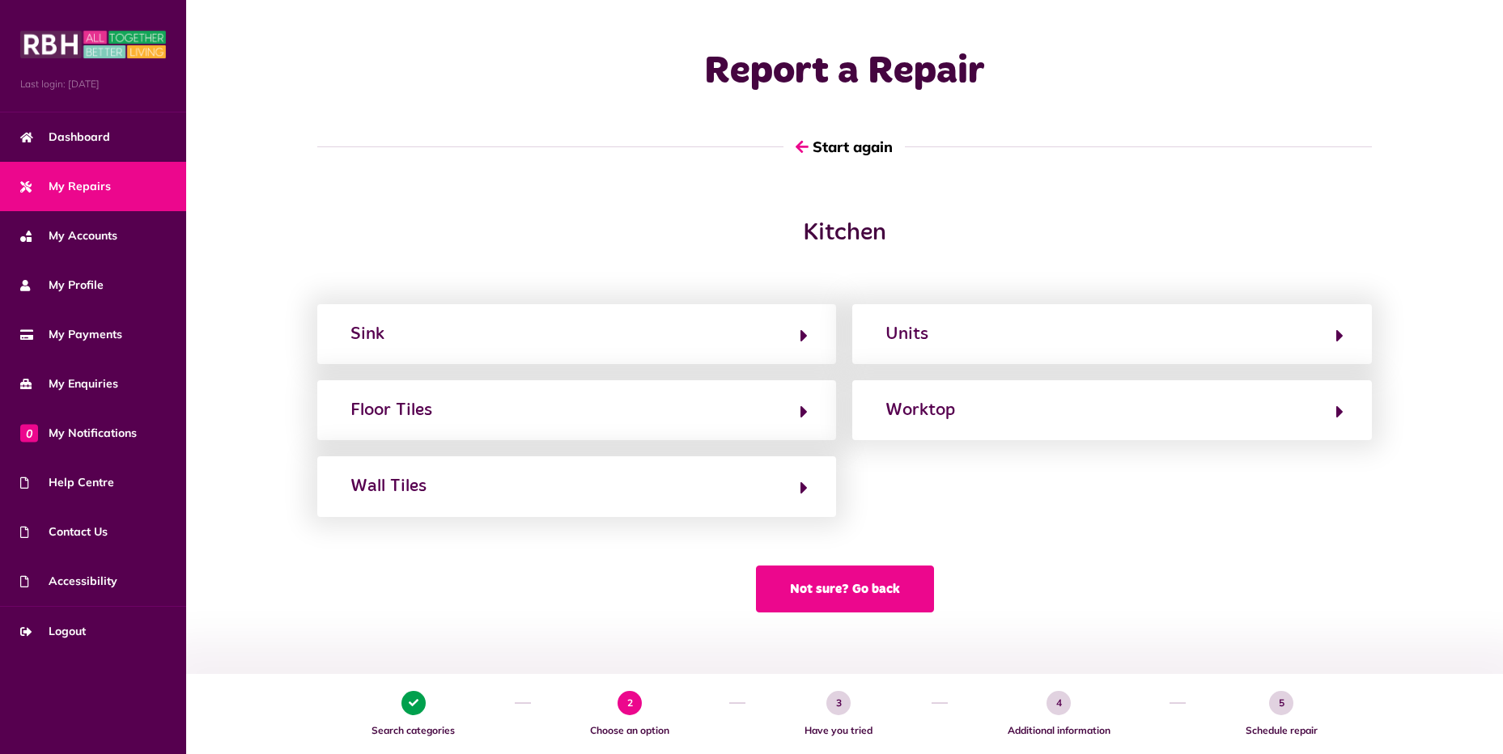
click at [882, 590] on button "Not sure? Go back" at bounding box center [845, 589] width 178 height 47
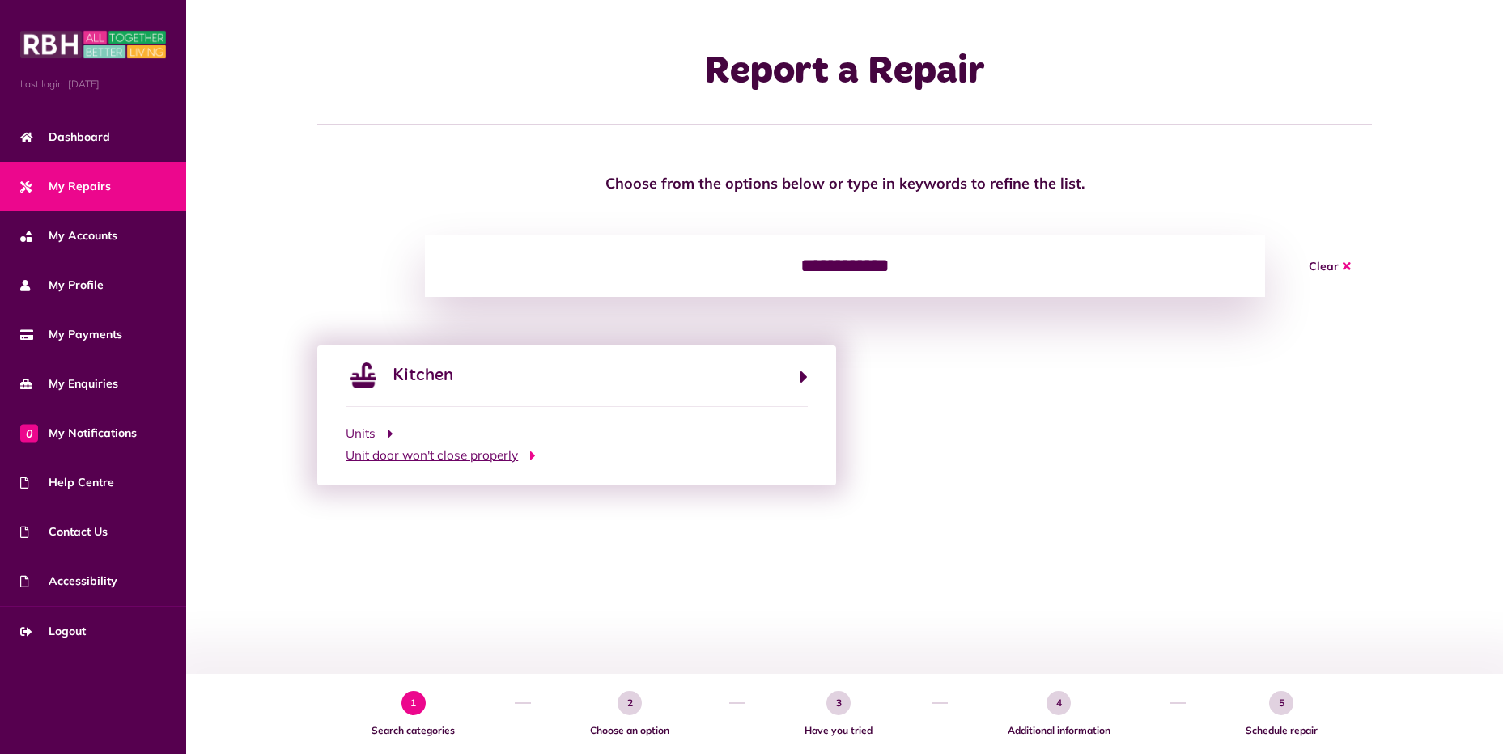
click at [502, 457] on span "Unit door won't close properly" at bounding box center [432, 456] width 172 height 19
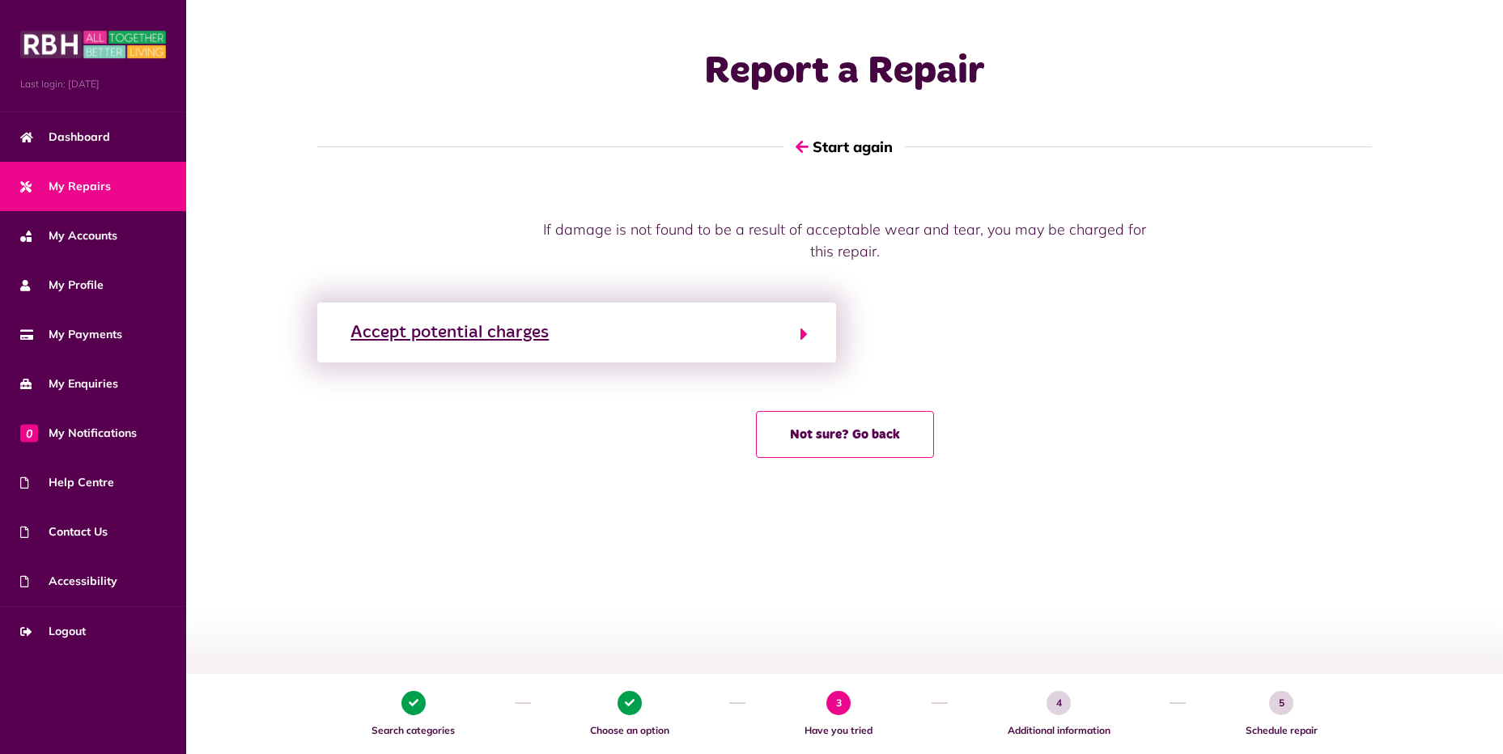
click at [794, 334] on button "Accept potential charges" at bounding box center [577, 333] width 462 height 28
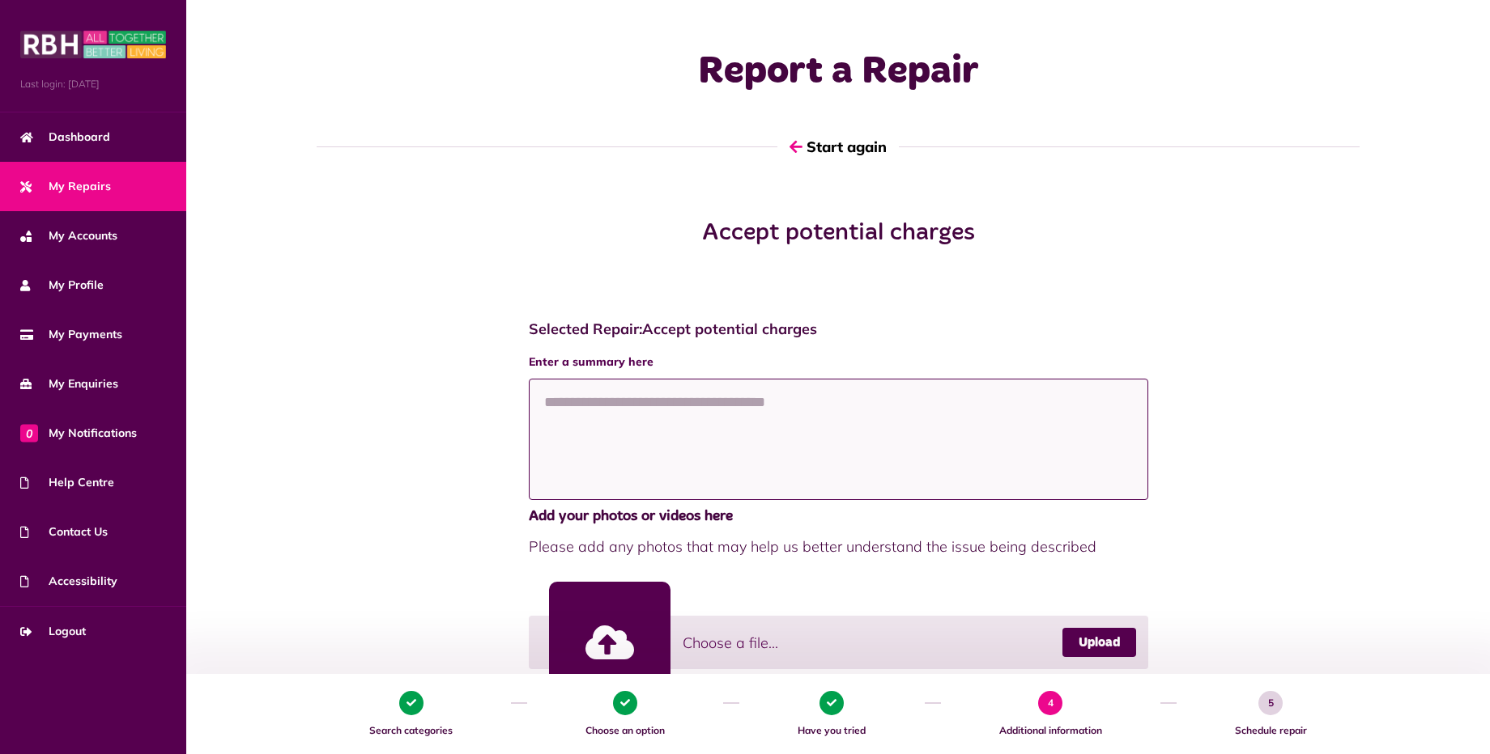
click at [708, 410] on textarea at bounding box center [838, 439] width 619 height 121
type textarea "*"
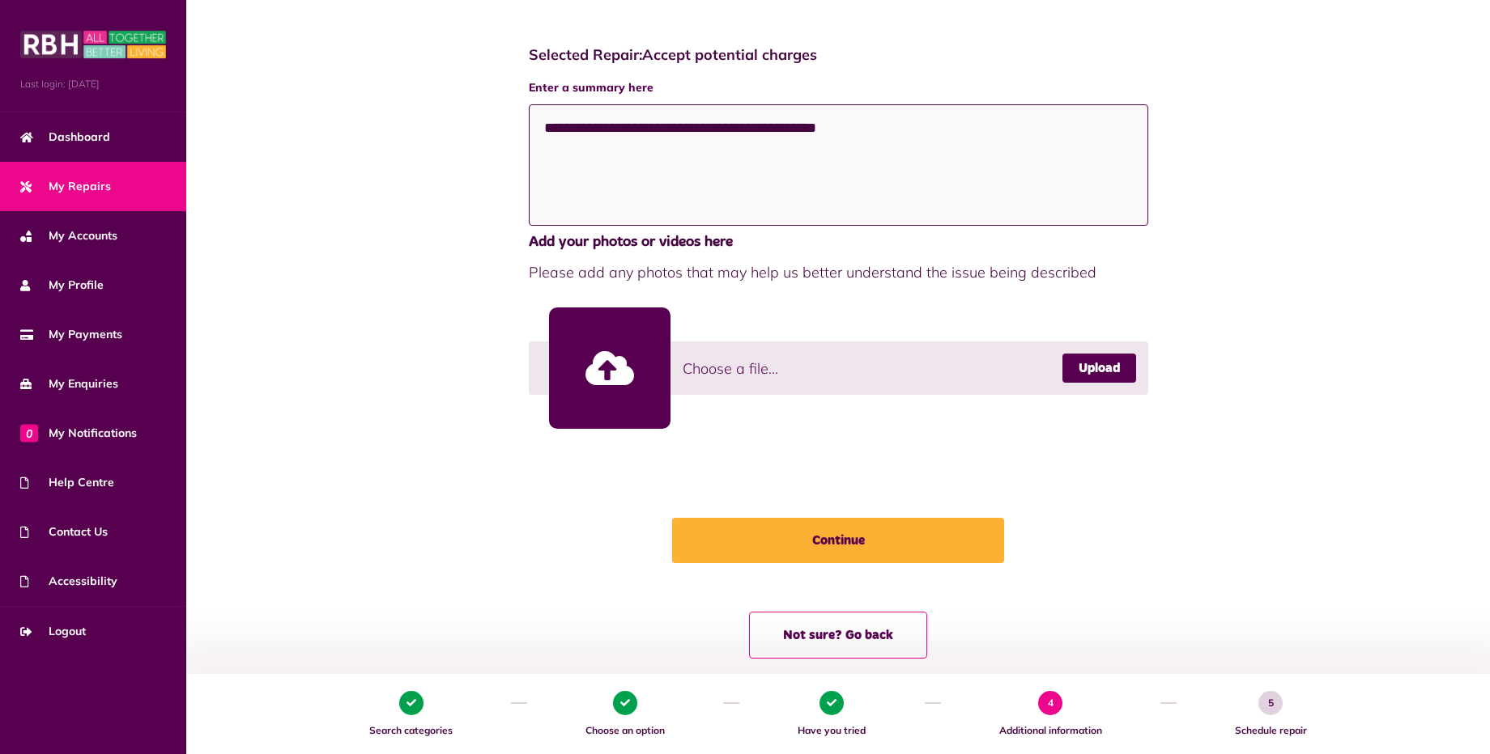
scroll to position [300, 0]
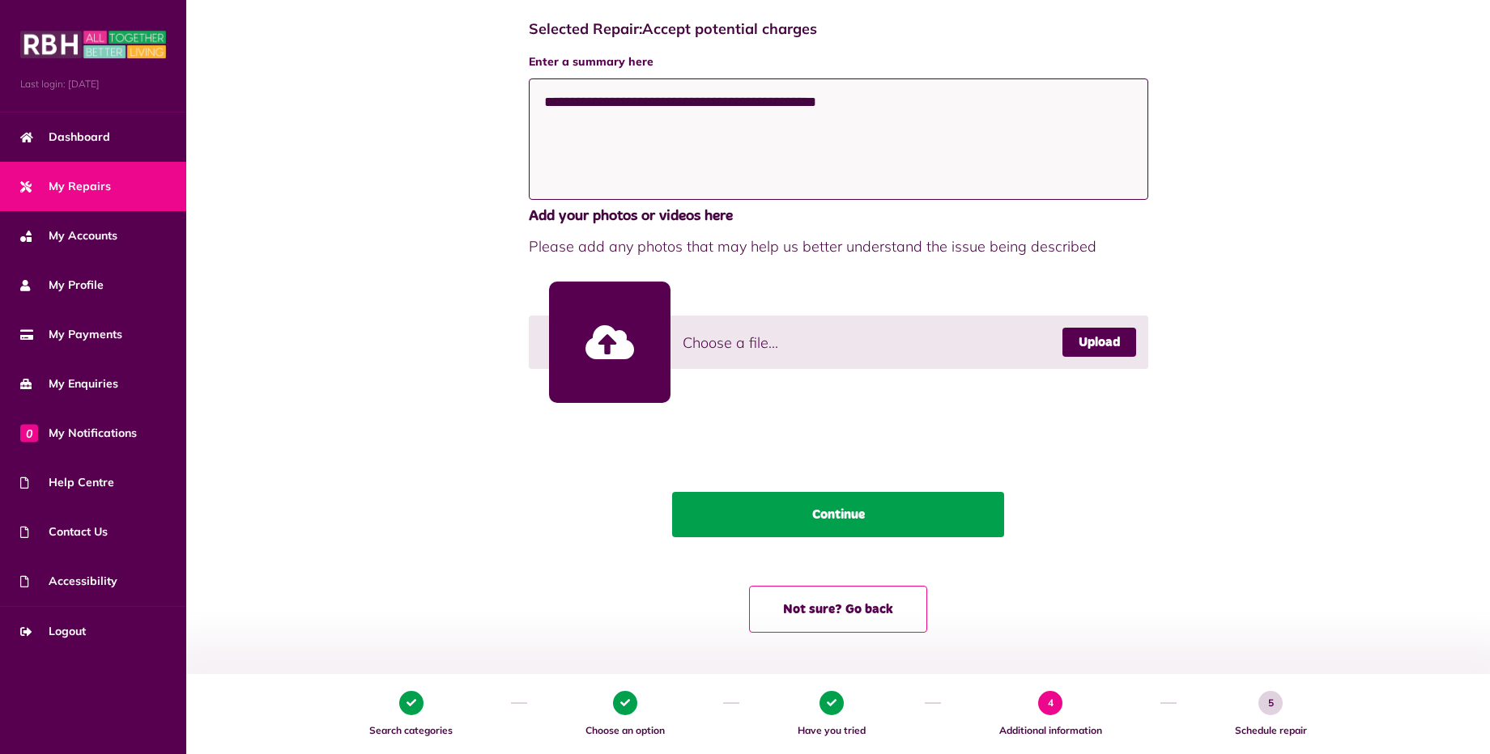
type textarea "**********"
click at [892, 513] on button "Continue" at bounding box center [838, 514] width 332 height 45
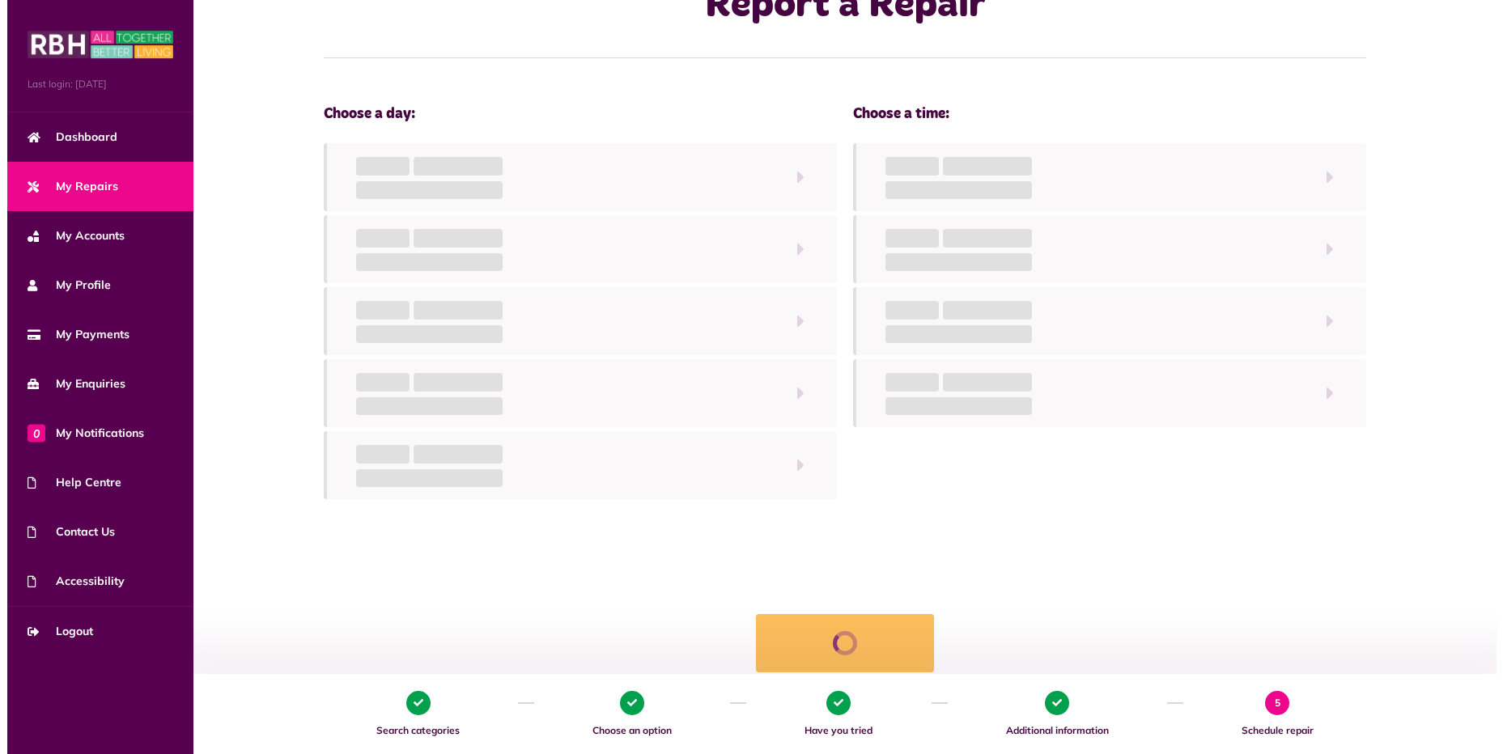
scroll to position [0, 0]
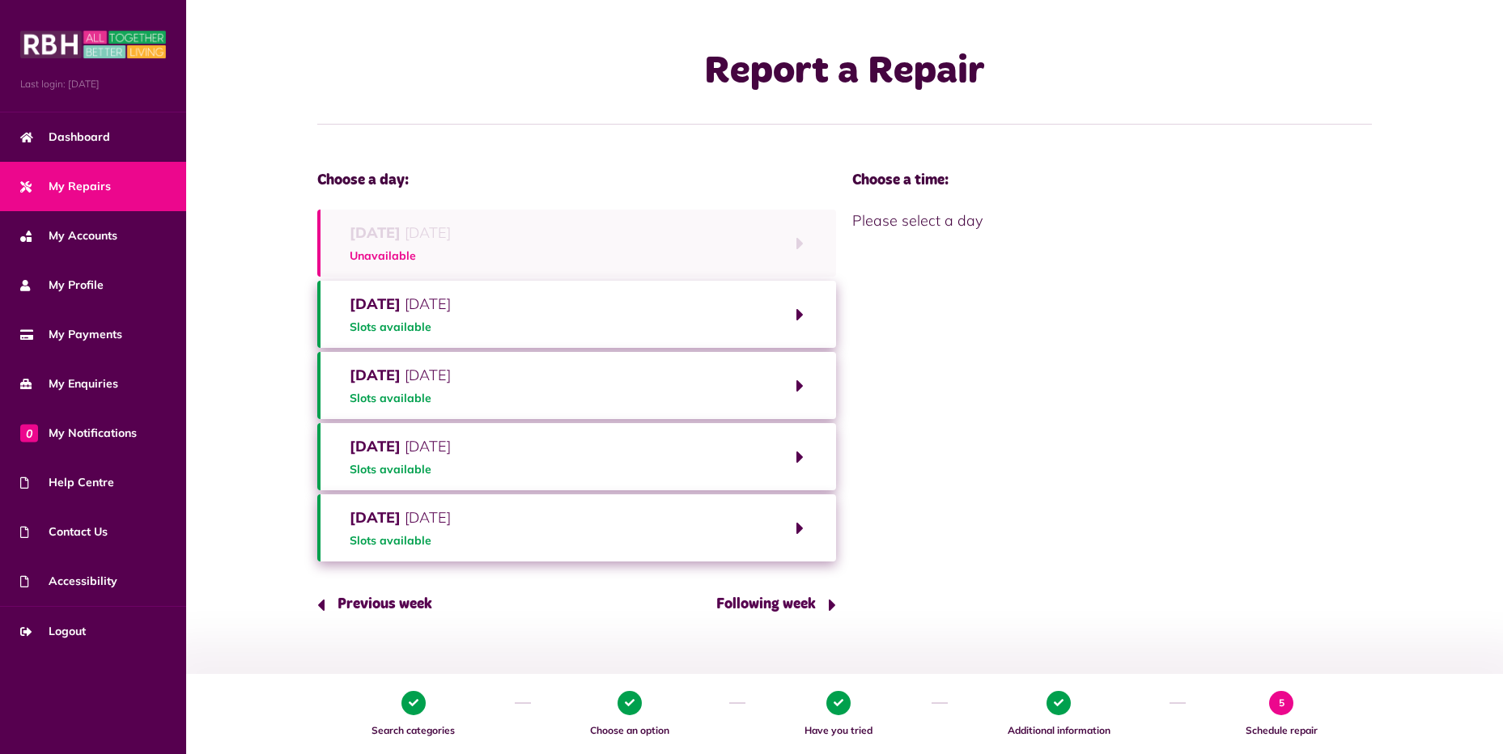
click at [797, 312] on button "Tuesday 16th September 2025 Slots available" at bounding box center [576, 314] width 519 height 67
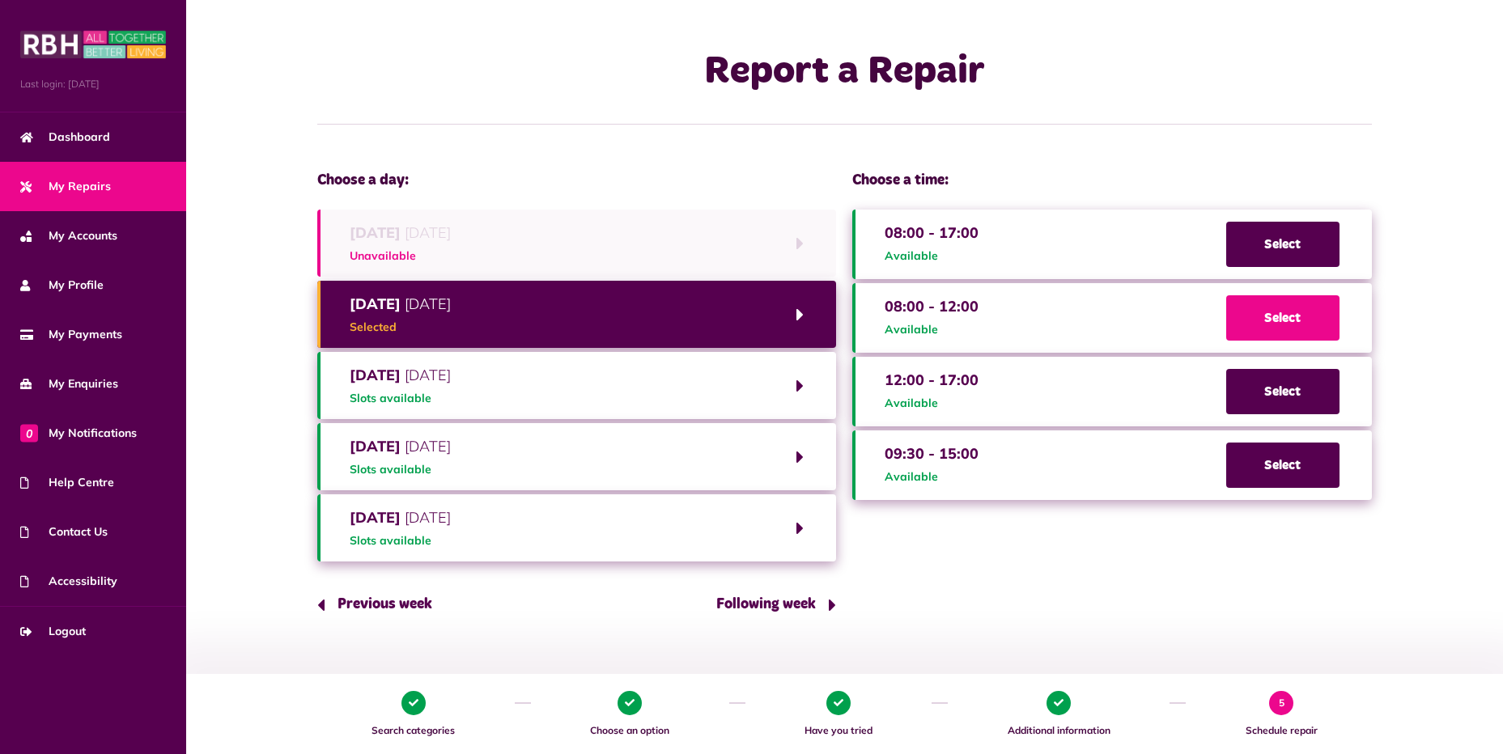
click at [1264, 316] on span "Select" at bounding box center [1282, 317] width 113 height 45
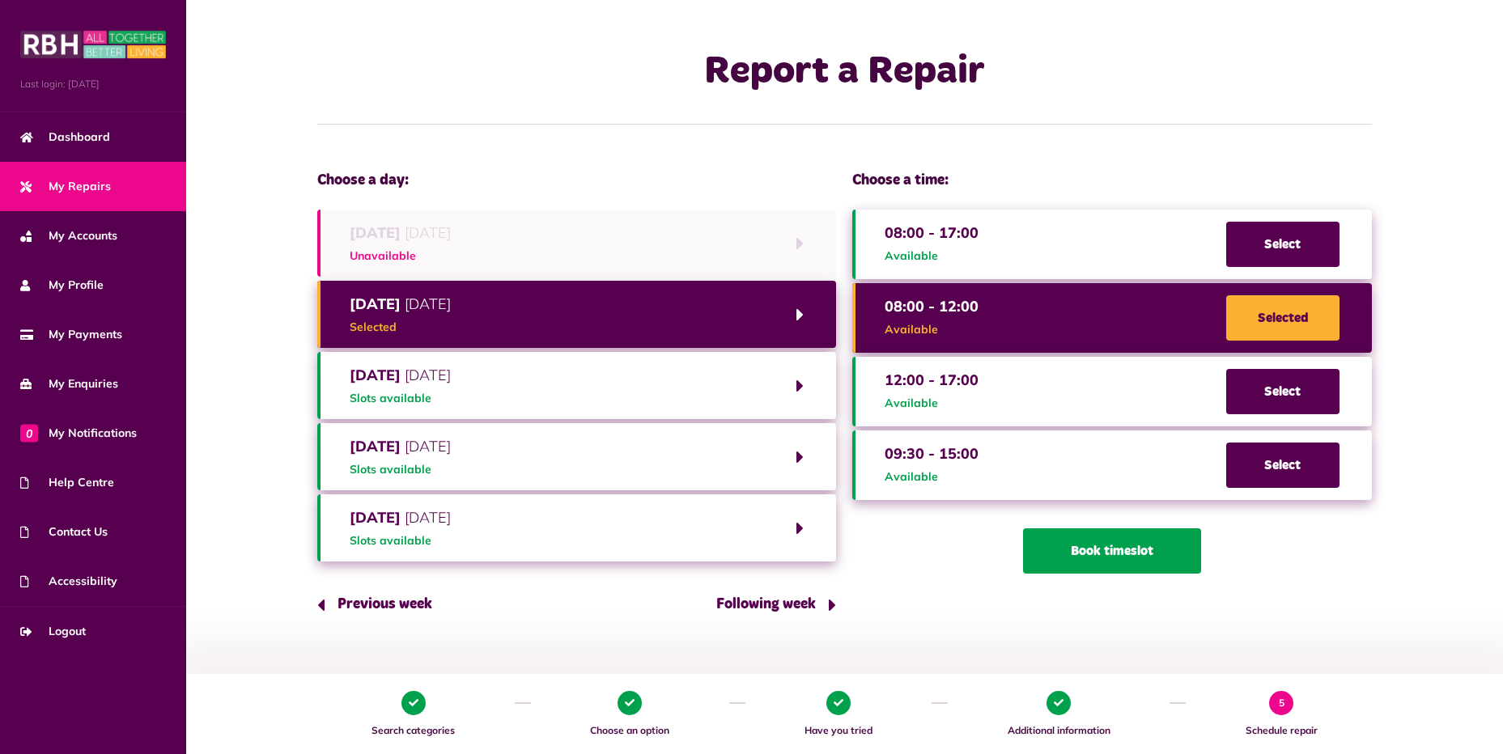
click at [1123, 557] on button "Book timeslot" at bounding box center [1112, 551] width 178 height 45
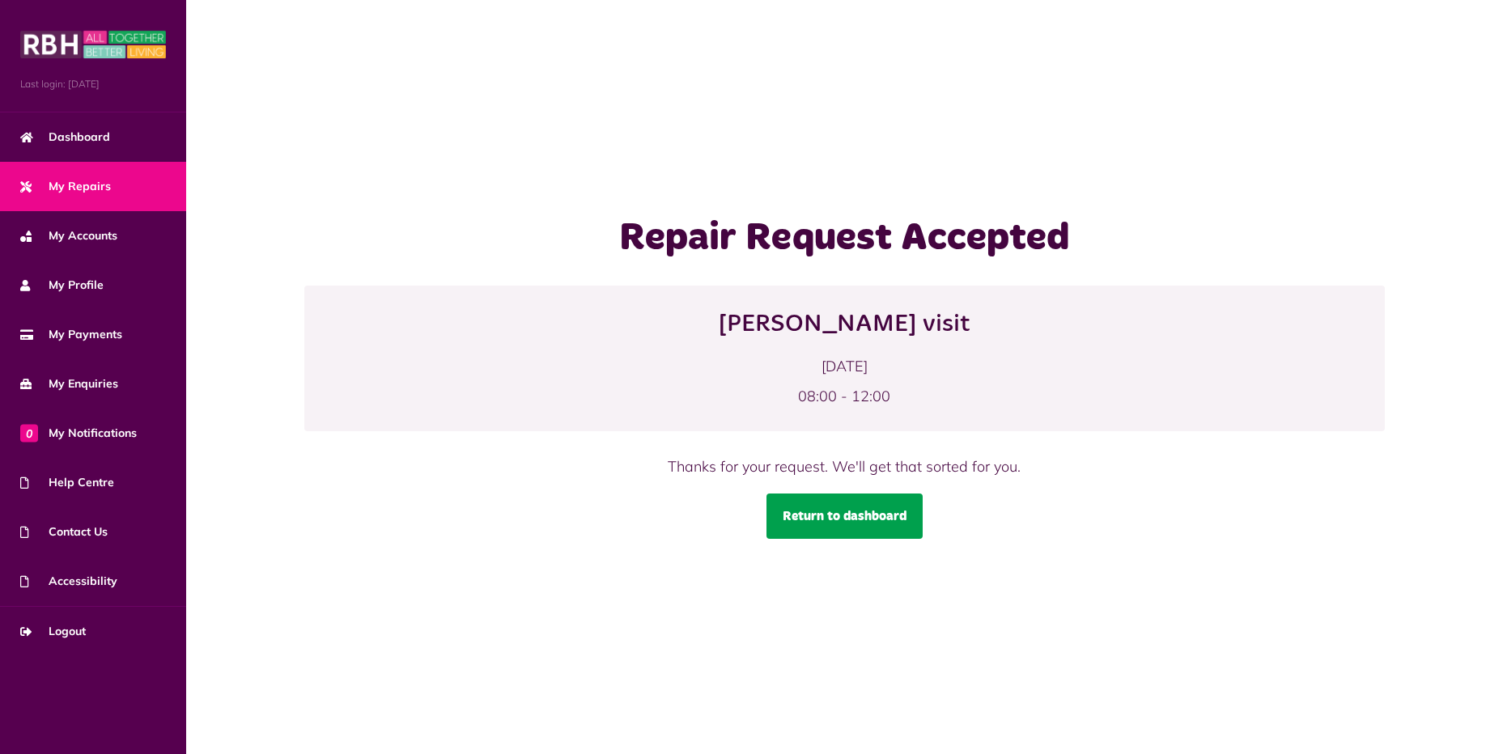
click at [850, 506] on link "Return to dashboard" at bounding box center [845, 516] width 156 height 45
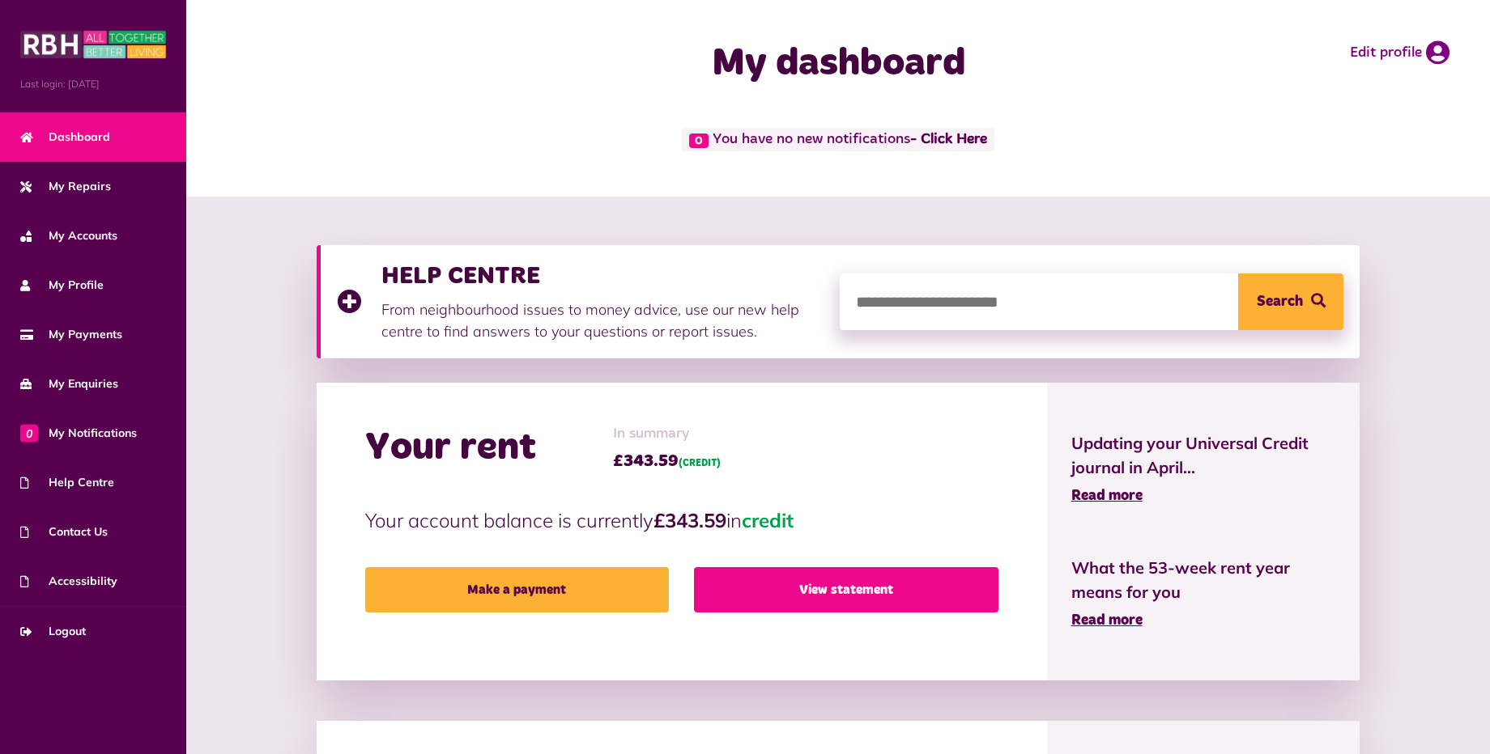
click at [827, 594] on link "View statement" at bounding box center [846, 589] width 304 height 45
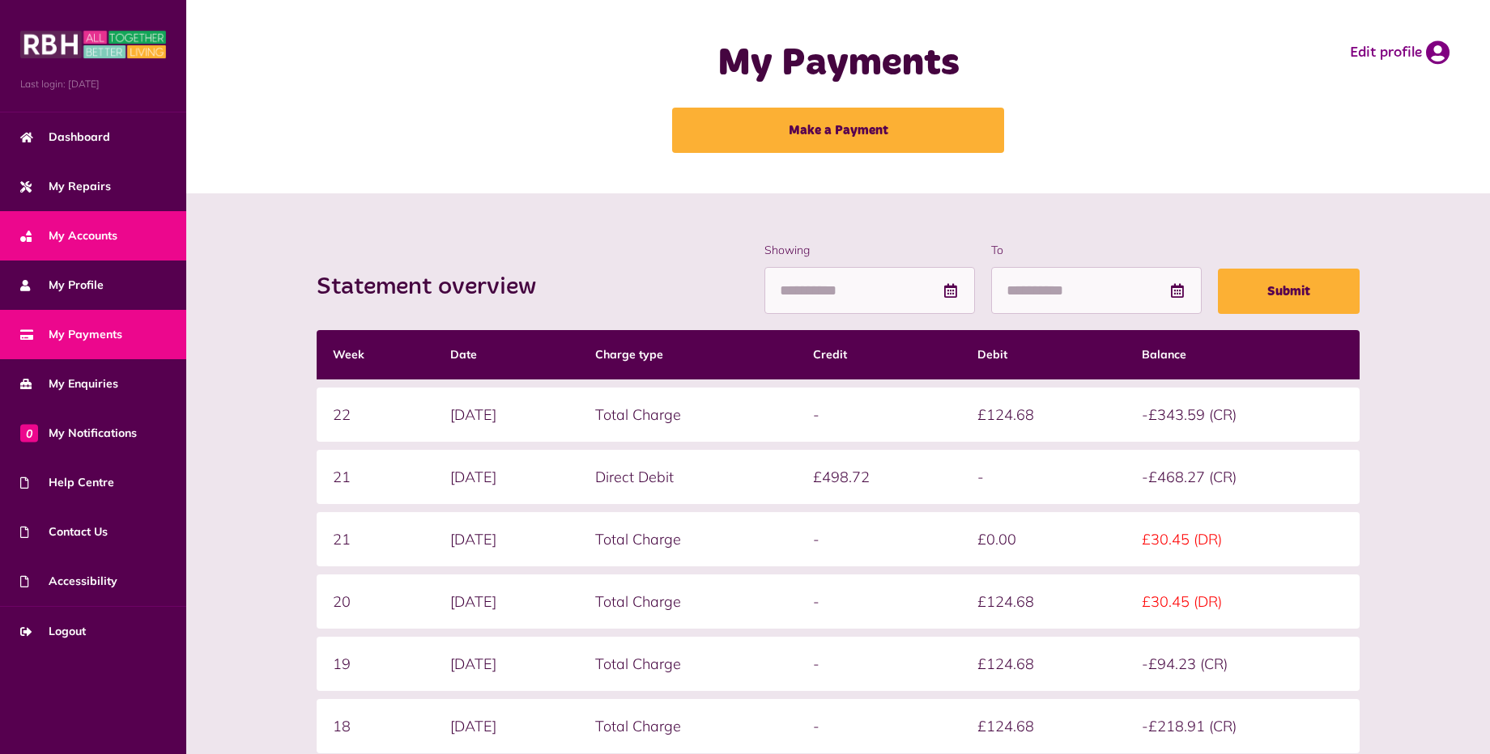
click at [86, 235] on span "My Accounts" at bounding box center [68, 235] width 97 height 17
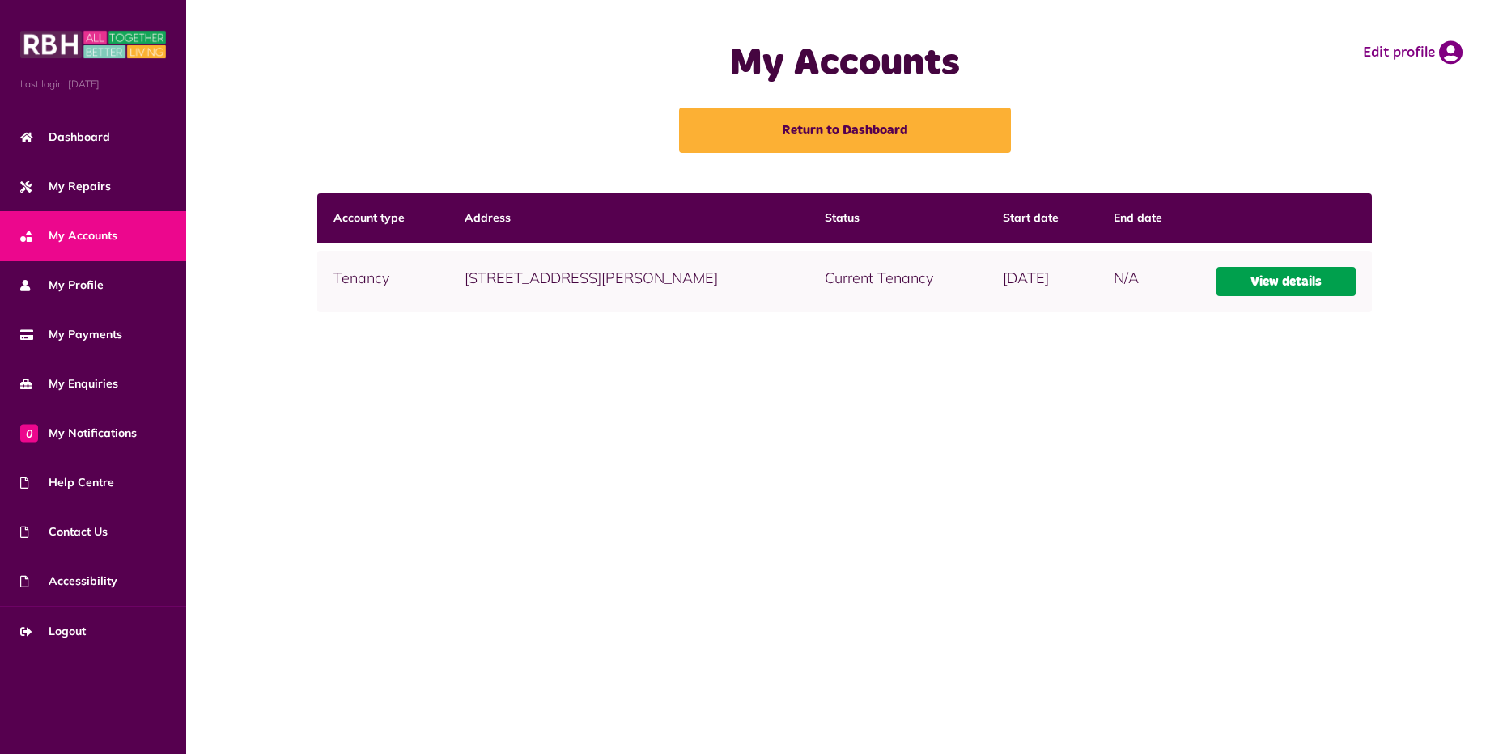
click at [1301, 288] on link "View details" at bounding box center [1286, 281] width 139 height 29
click at [1285, 275] on link "View details" at bounding box center [1286, 281] width 139 height 29
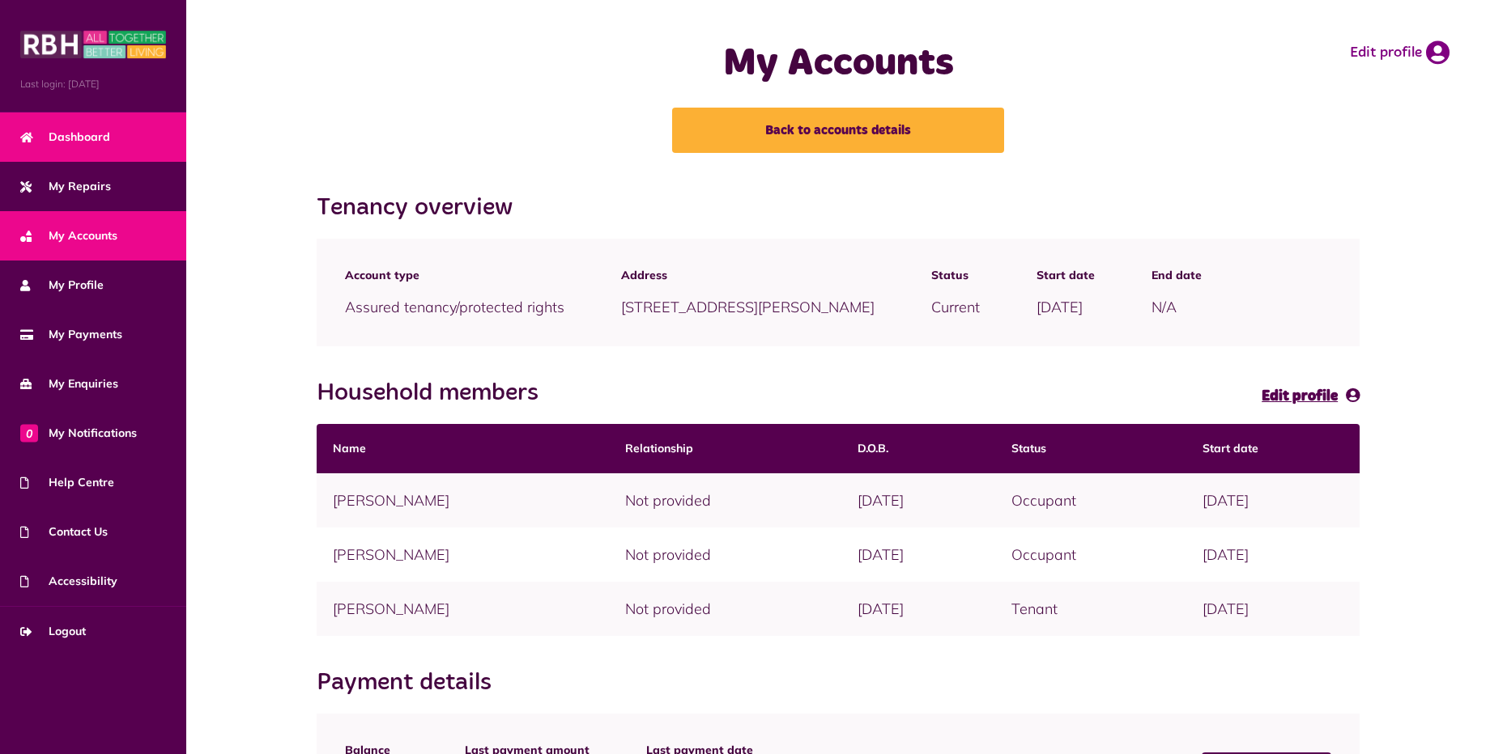
click at [83, 137] on span "Dashboard" at bounding box center [65, 137] width 90 height 17
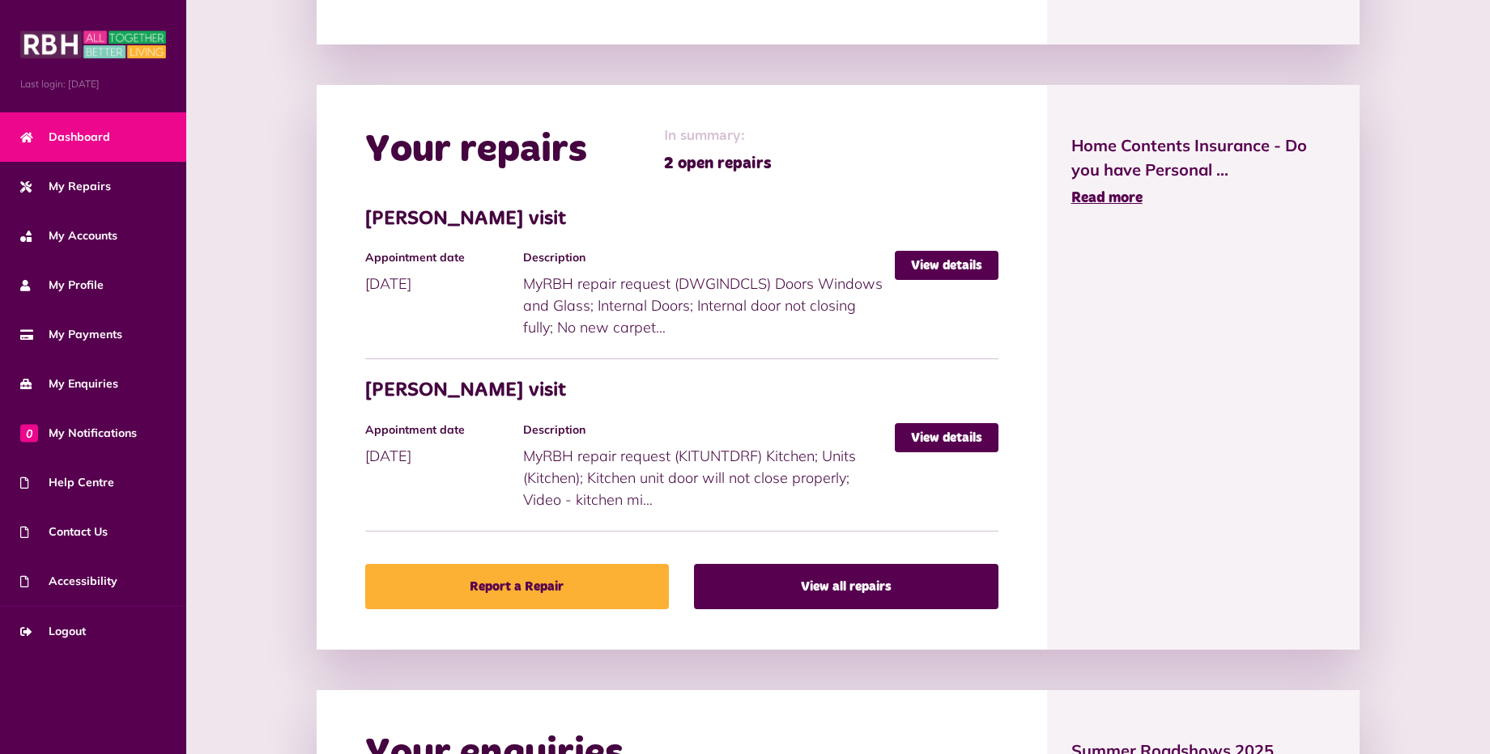
scroll to position [648, 0]
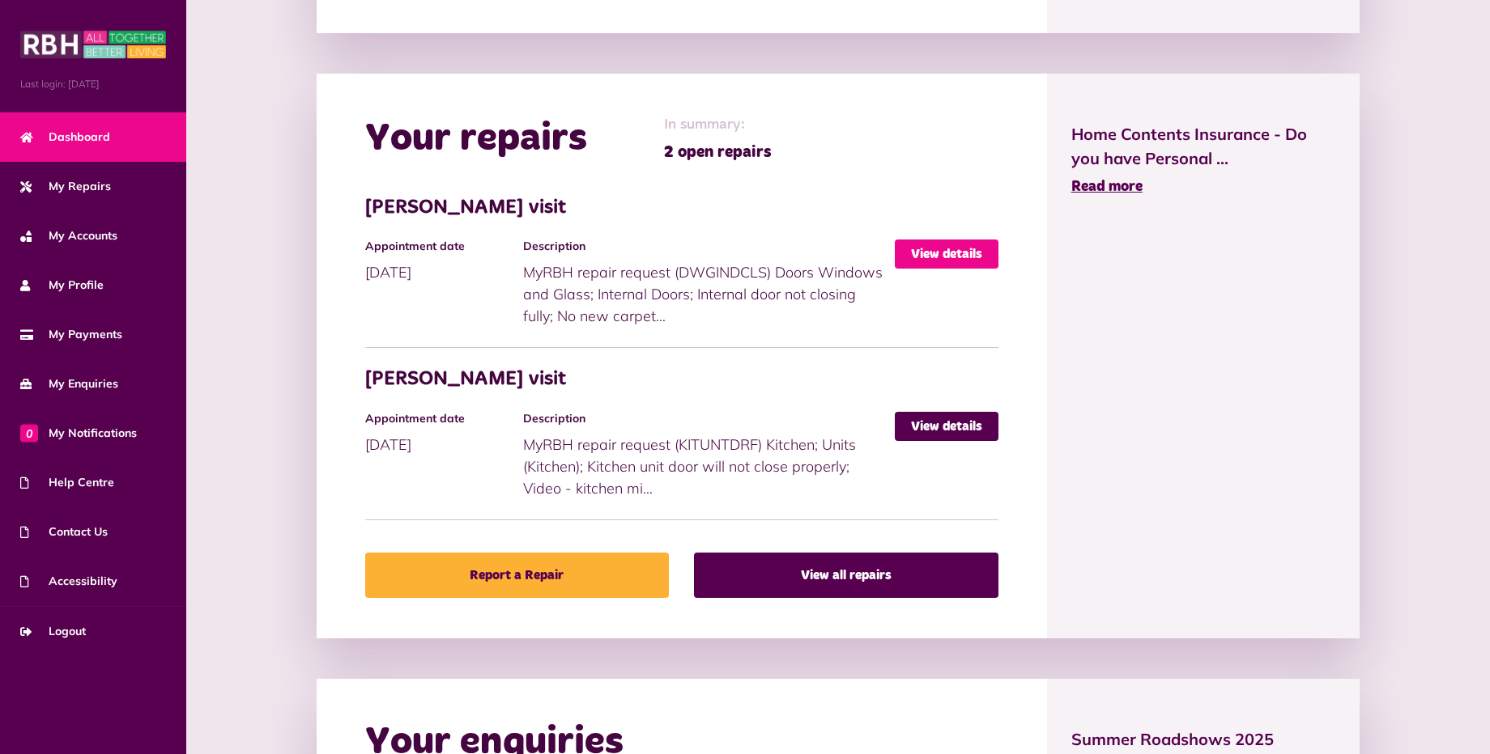
click at [944, 257] on link "View details" at bounding box center [947, 254] width 104 height 29
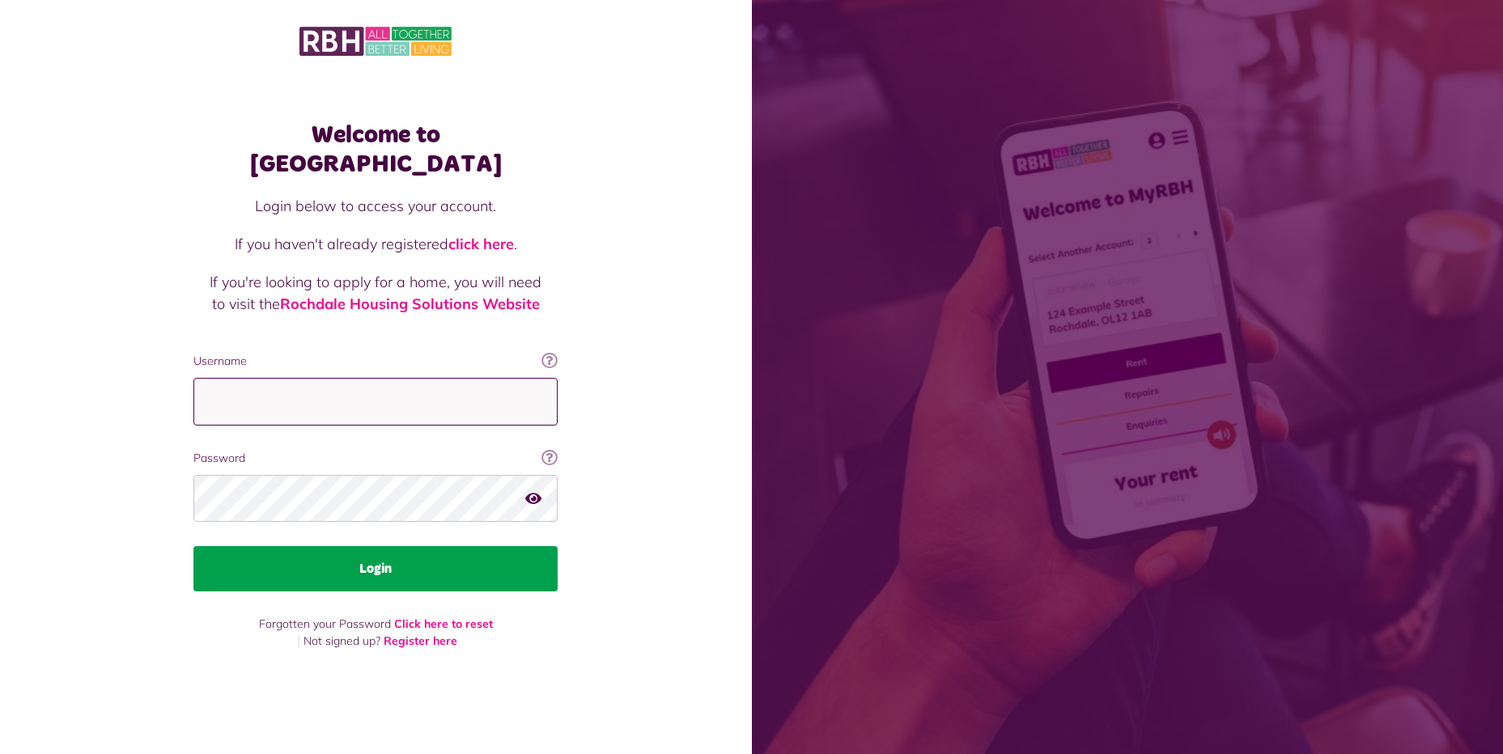
type input "**********"
click at [394, 556] on button "Login" at bounding box center [375, 568] width 364 height 45
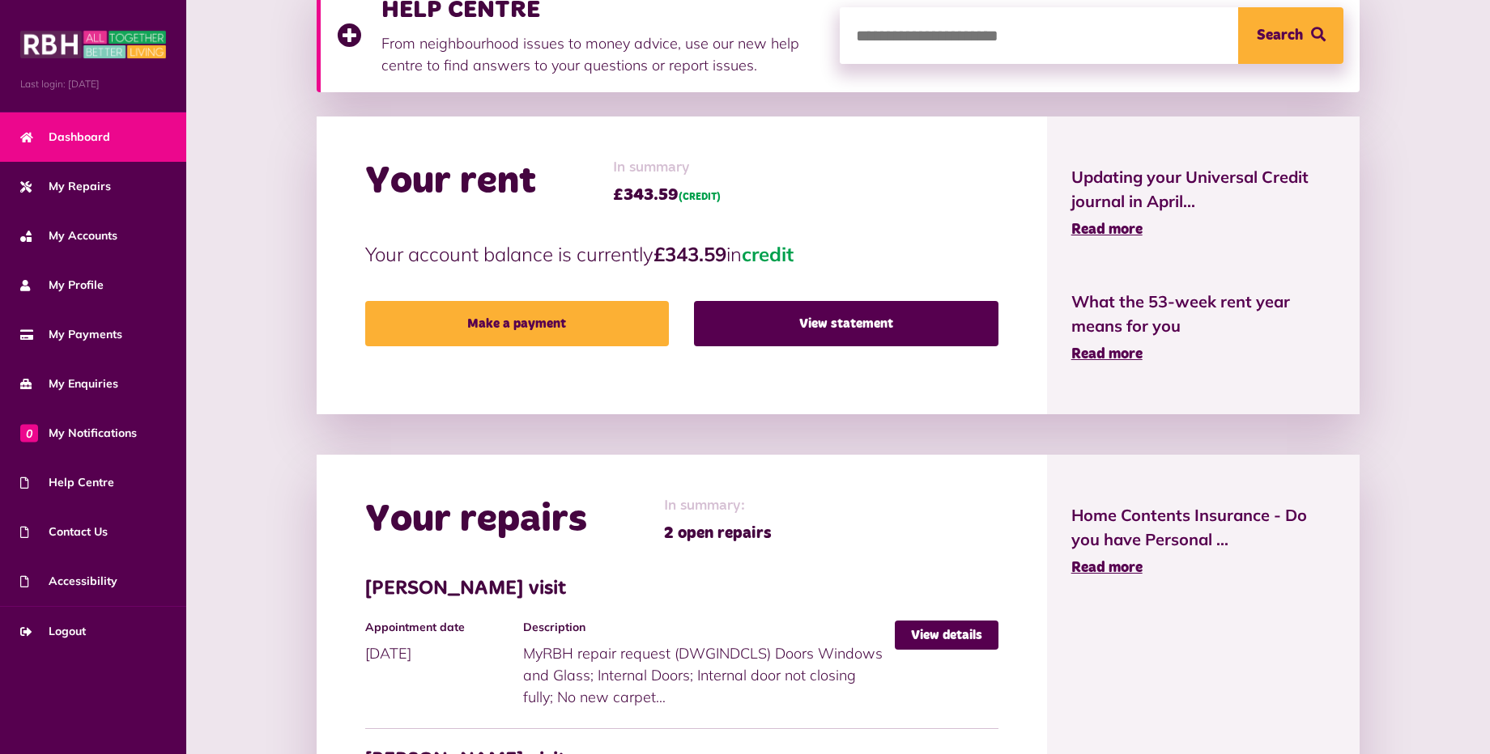
scroll to position [243, 0]
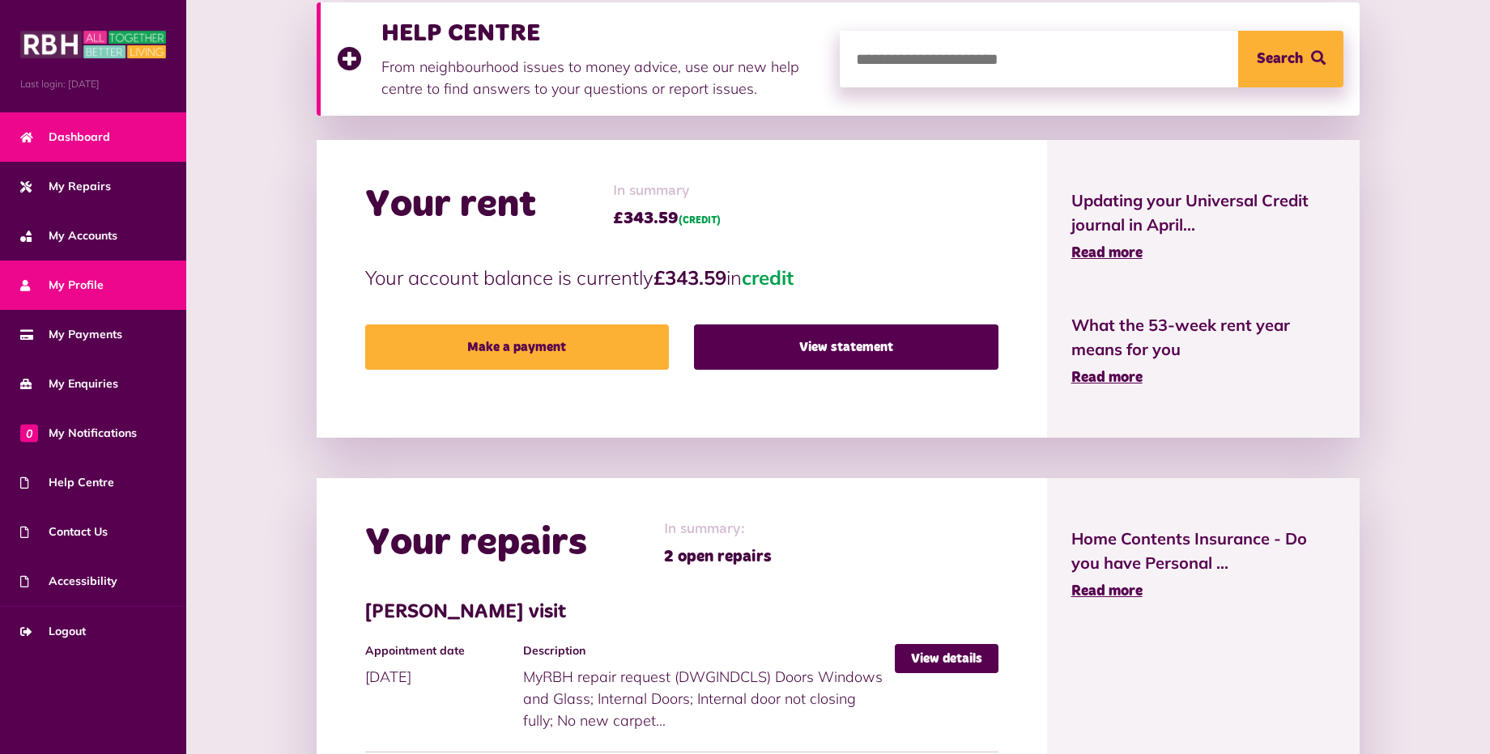
click at [92, 283] on span "My Profile" at bounding box center [61, 285] width 83 height 17
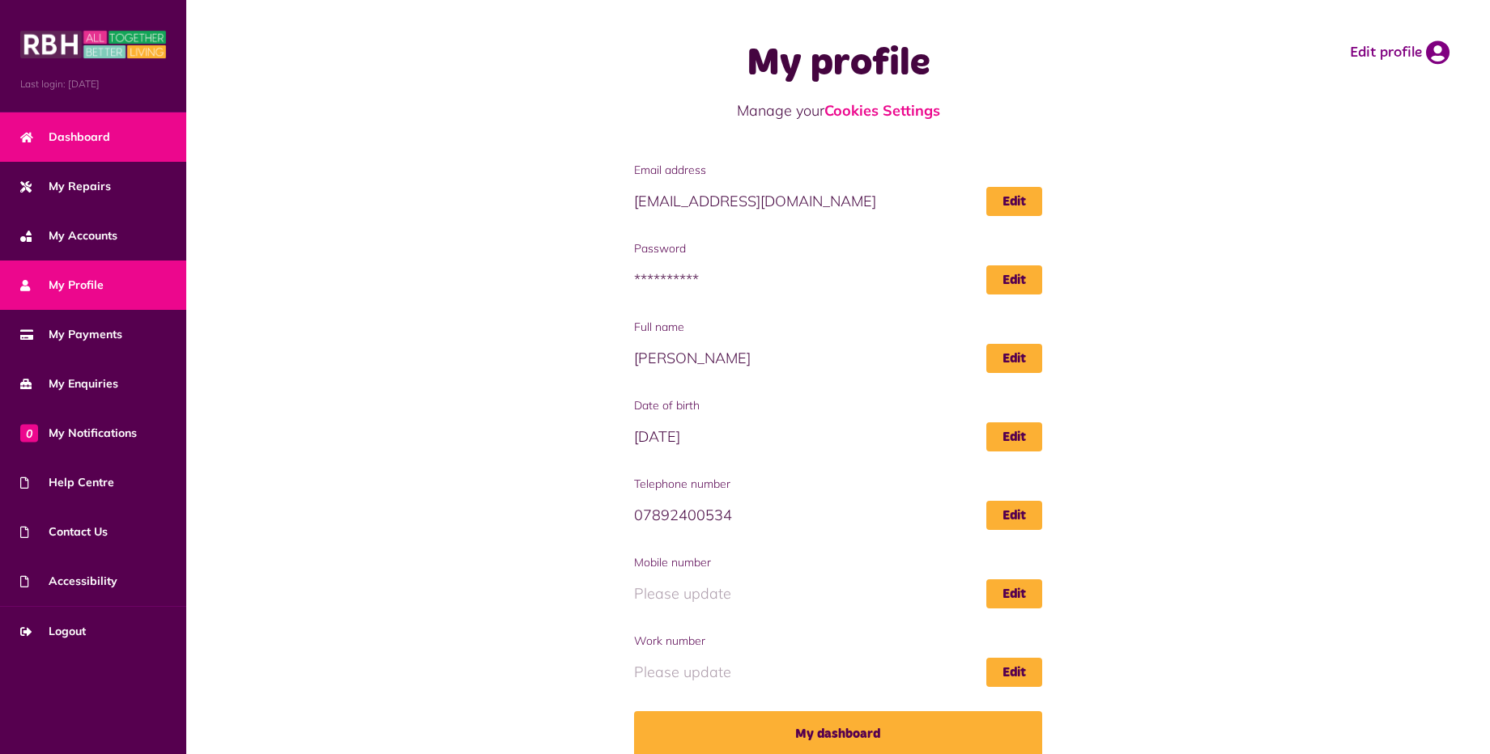
click at [102, 140] on span "Dashboard" at bounding box center [65, 137] width 90 height 17
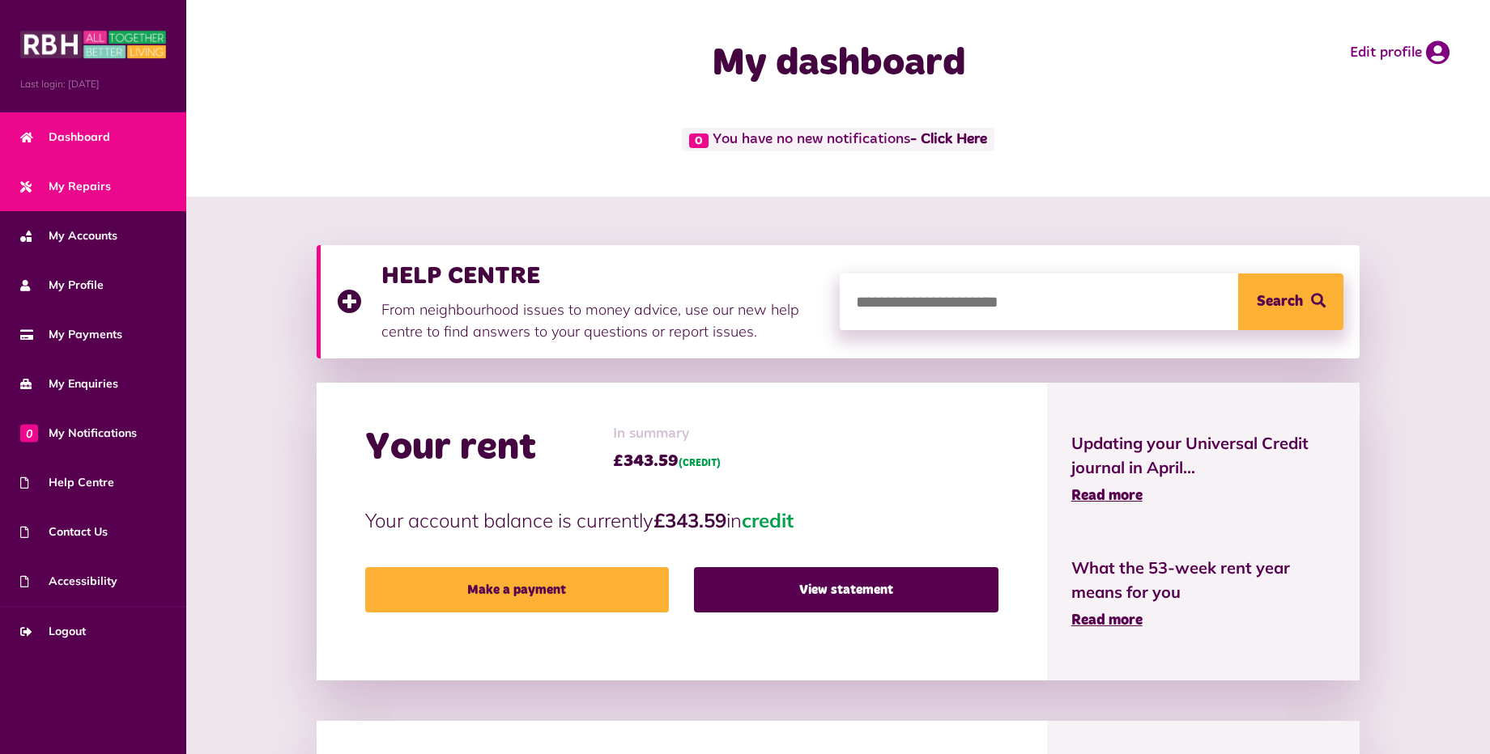
click at [116, 196] on link "My Repairs" at bounding box center [93, 186] width 186 height 49
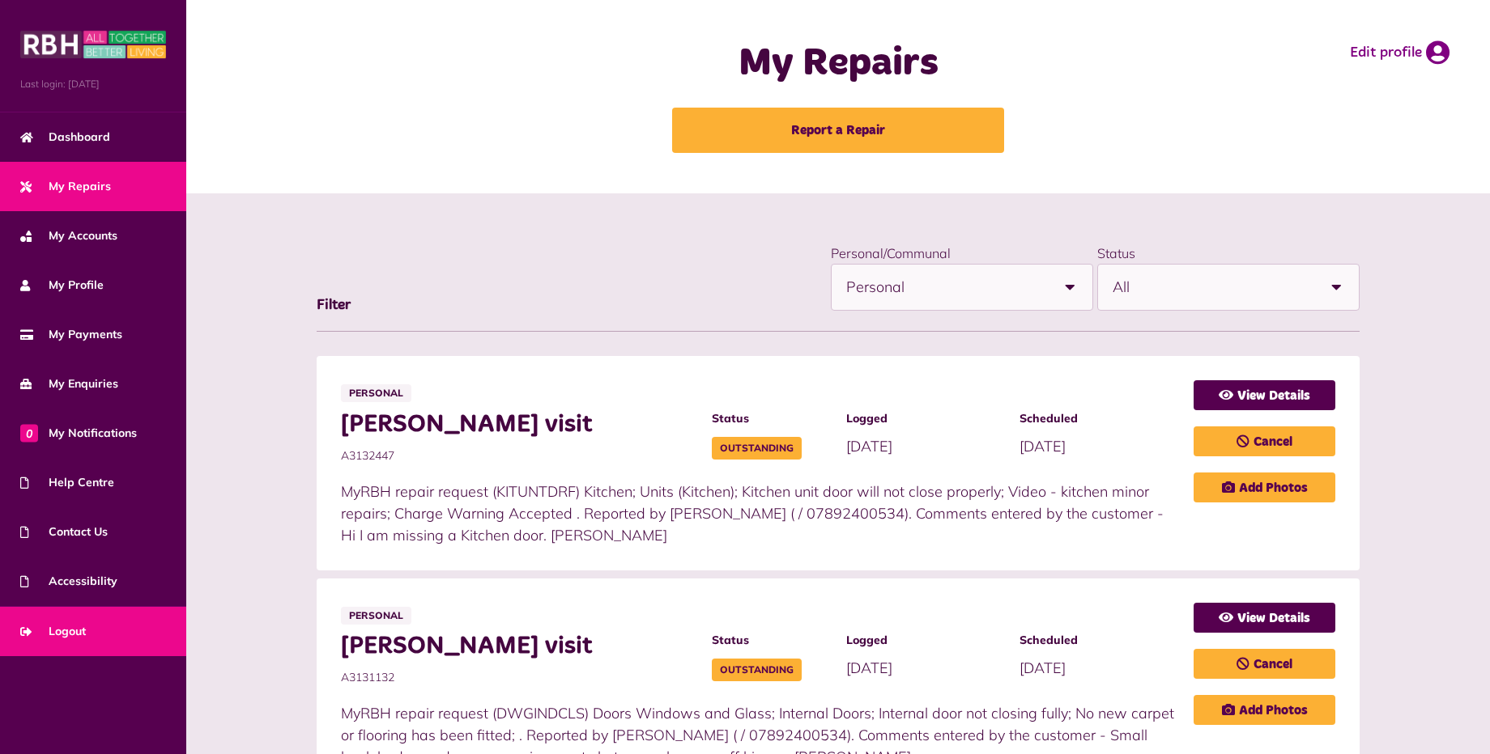
click at [58, 629] on span "Logout" at bounding box center [53, 631] width 66 height 17
